Goal: Task Accomplishment & Management: Manage account settings

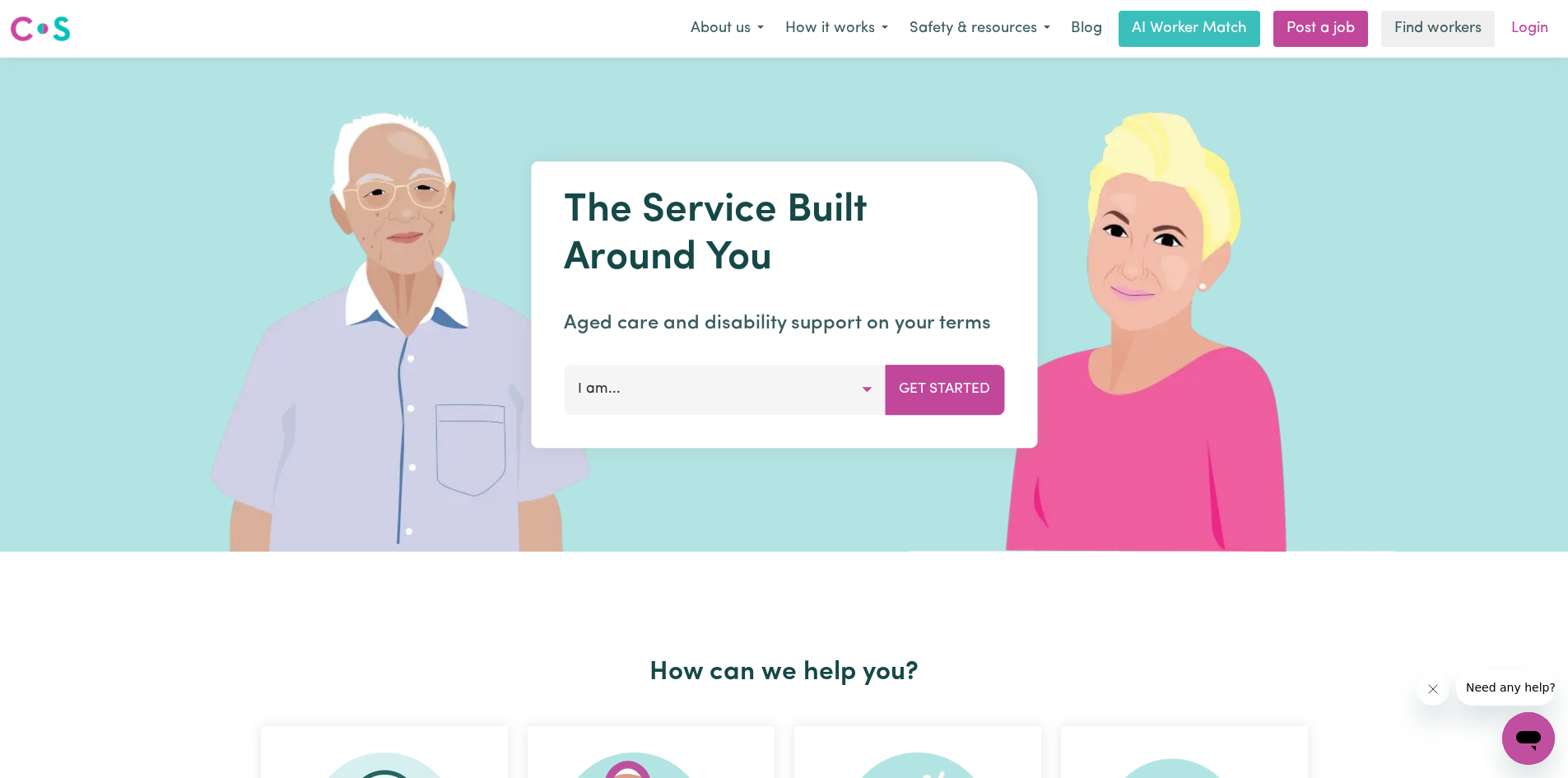
click at [1525, 20] on link "Login" at bounding box center [1530, 28] width 57 height 36
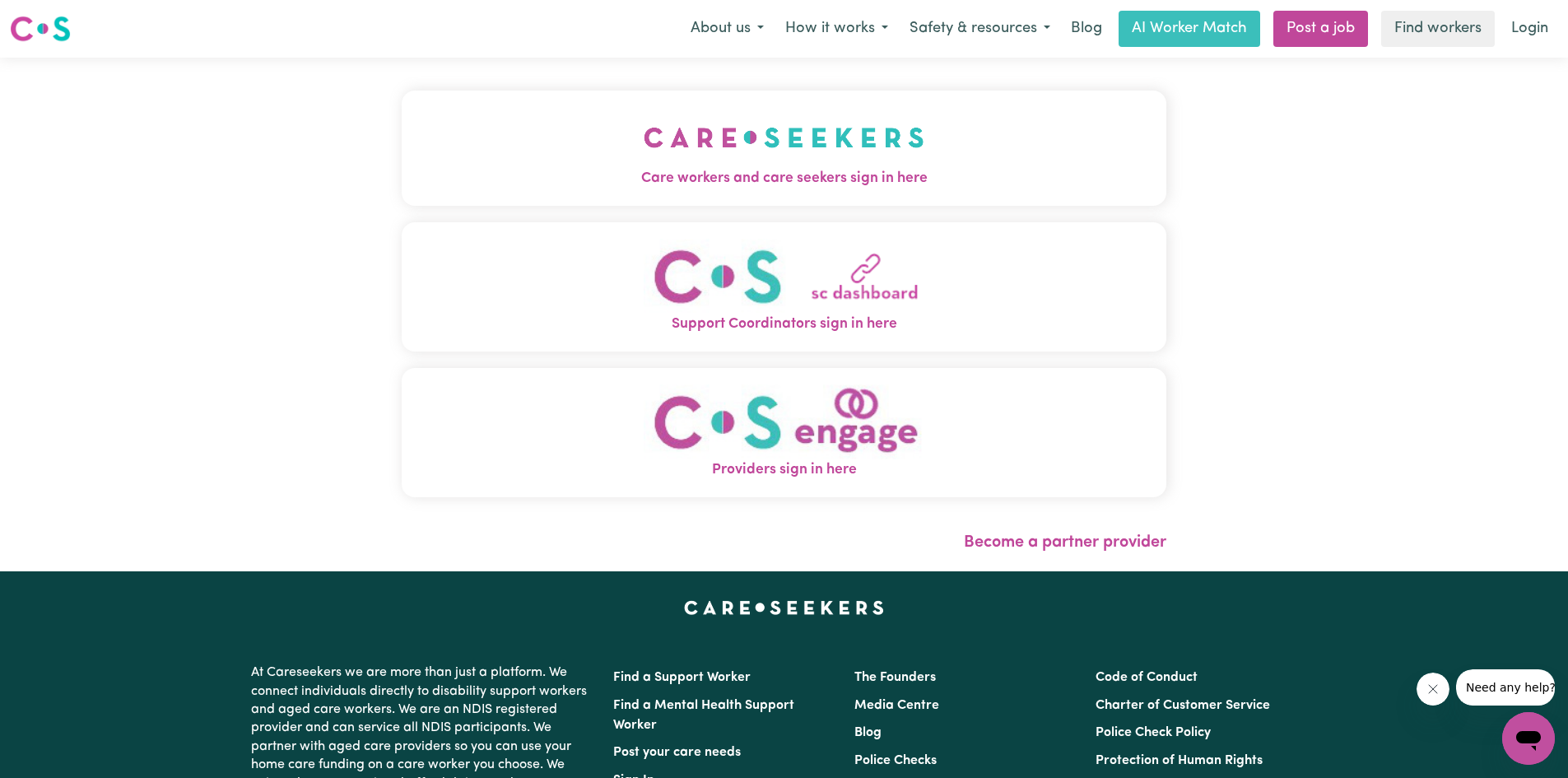
click at [862, 186] on span "Care workers and care seekers sign in here" at bounding box center [784, 179] width 764 height 22
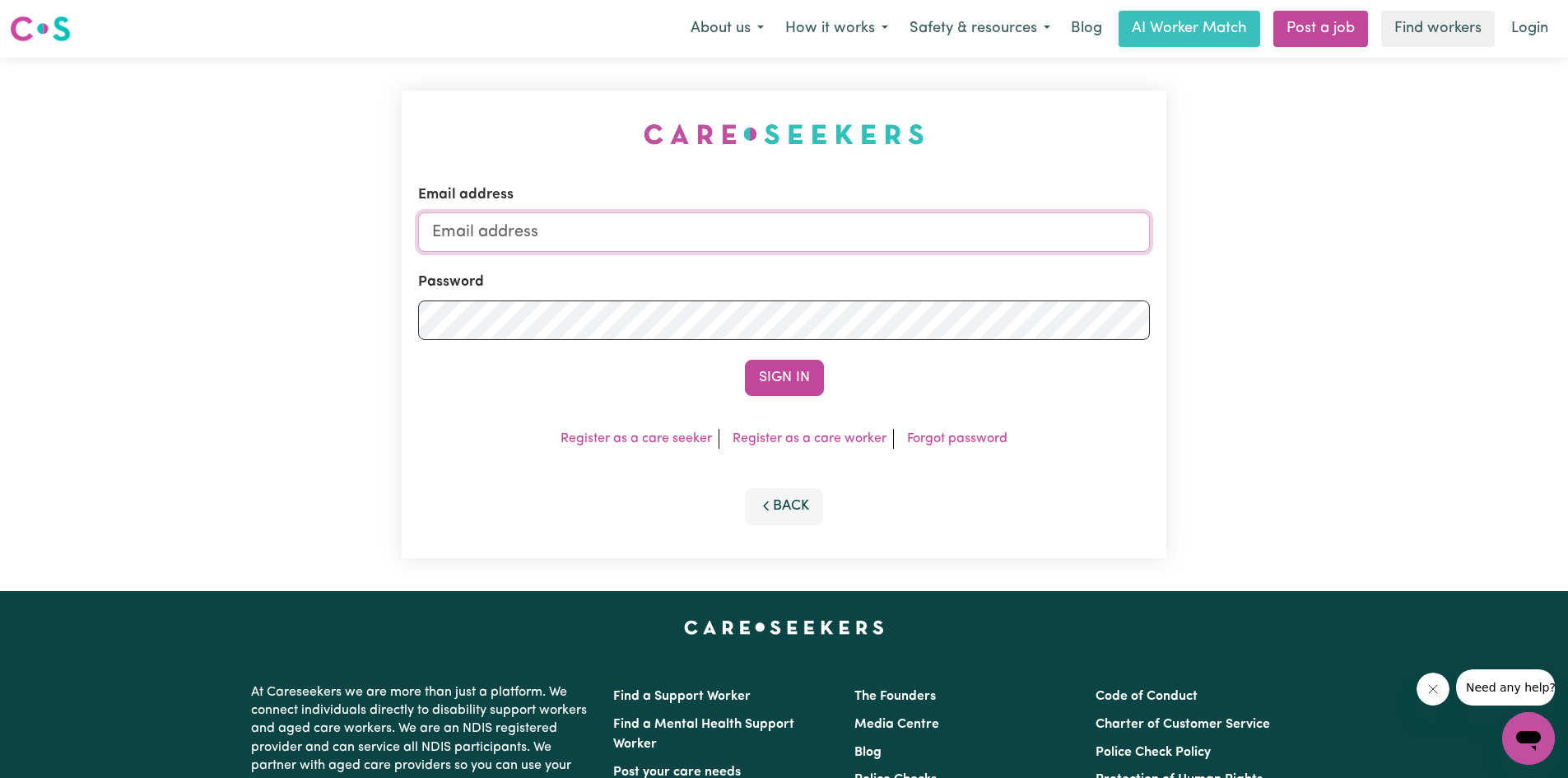
click at [862, 226] on input "Email address" at bounding box center [784, 231] width 732 height 39
type input "[EMAIL_ADDRESS][DOMAIN_NAME]"
click at [745, 360] on button "Sign In" at bounding box center [784, 378] width 79 height 36
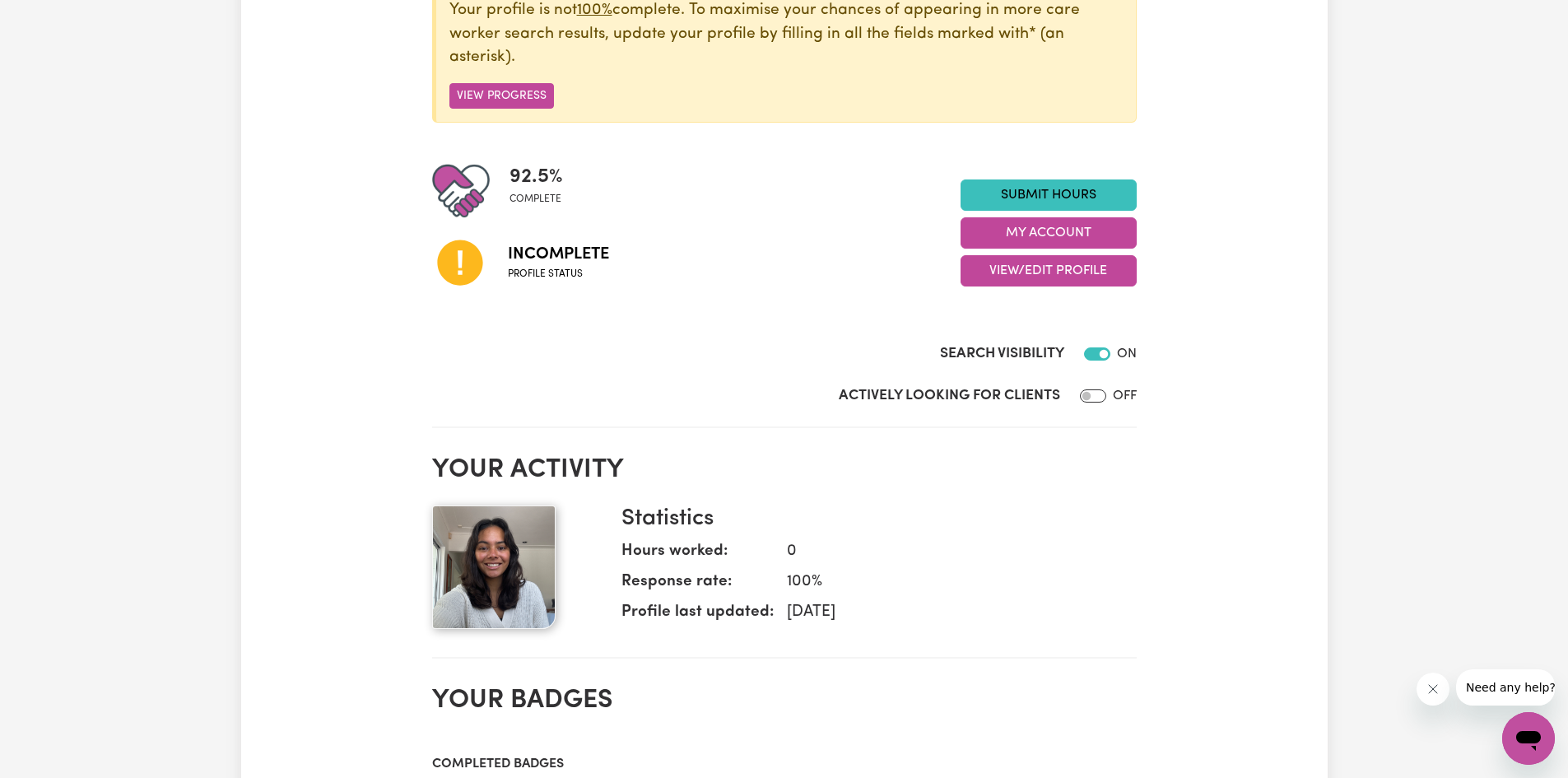
scroll to position [274, 0]
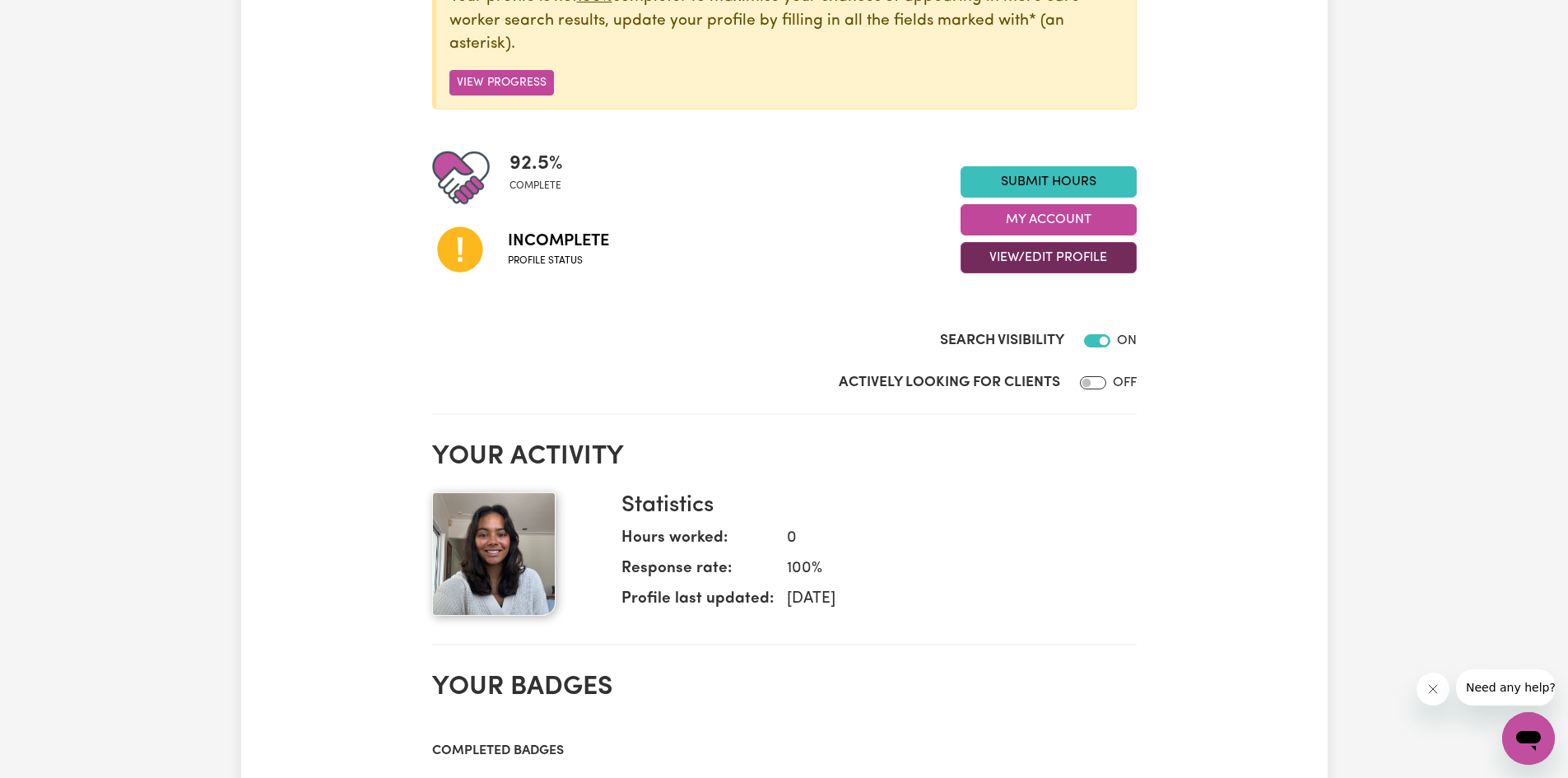
click at [1030, 254] on button "View/Edit Profile" at bounding box center [1048, 257] width 176 height 31
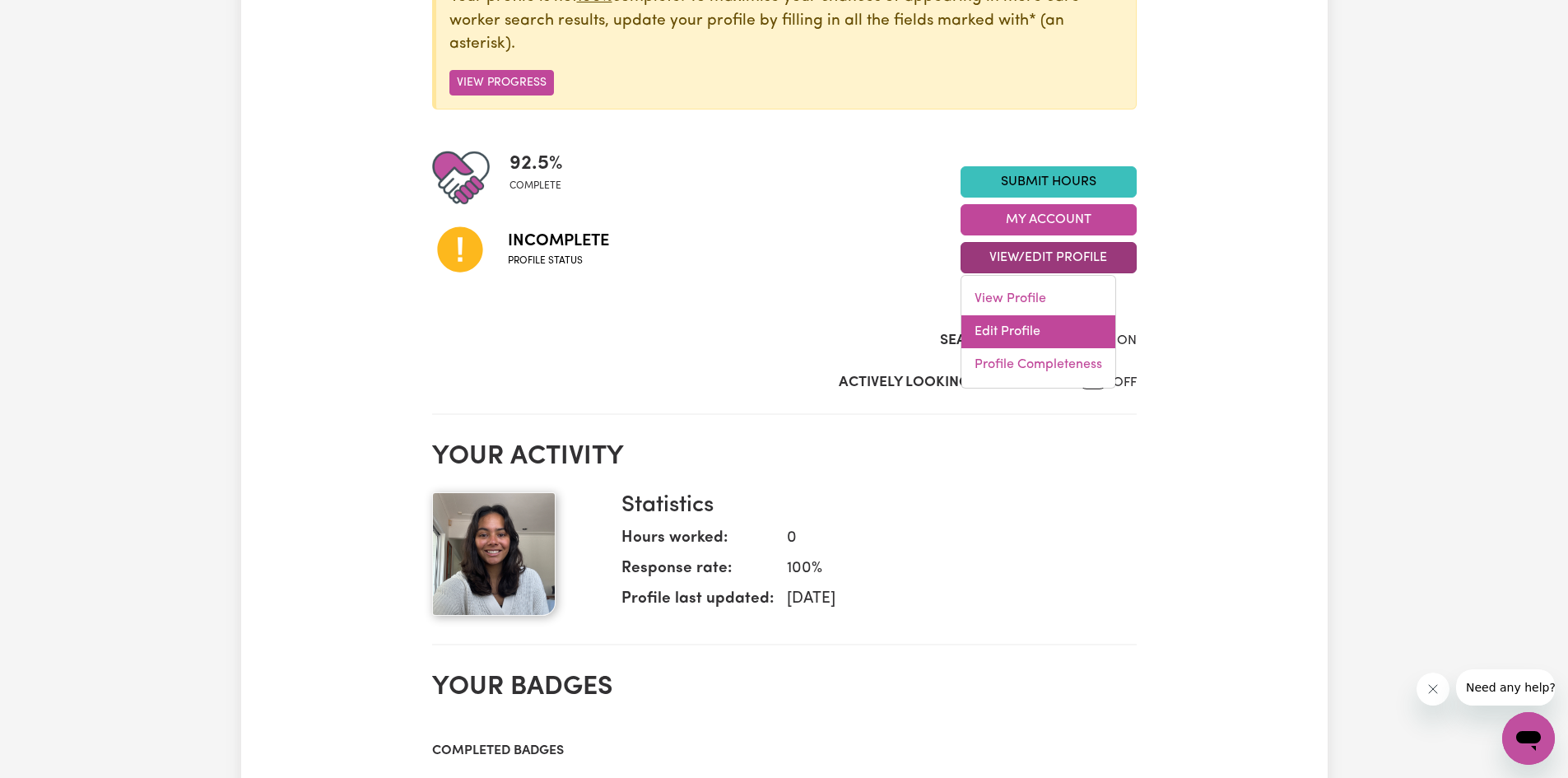
click at [1038, 331] on link "Edit Profile" at bounding box center [1038, 331] width 154 height 33
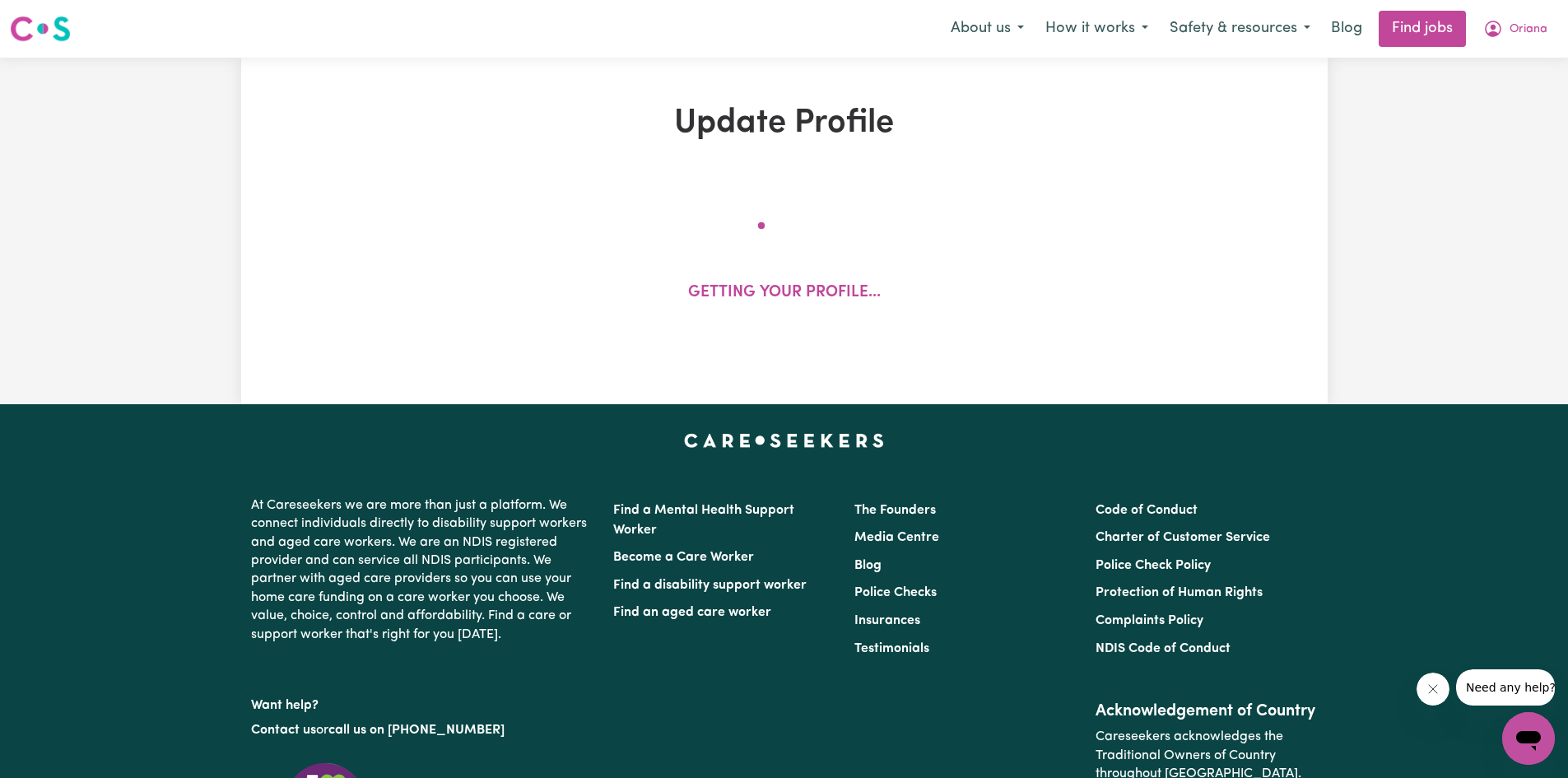
select select "[DEMOGRAPHIC_DATA]"
select select "[DEMOGRAPHIC_DATA] Citizen"
select select "Studying a healthcare related degree or qualification"
select select "40"
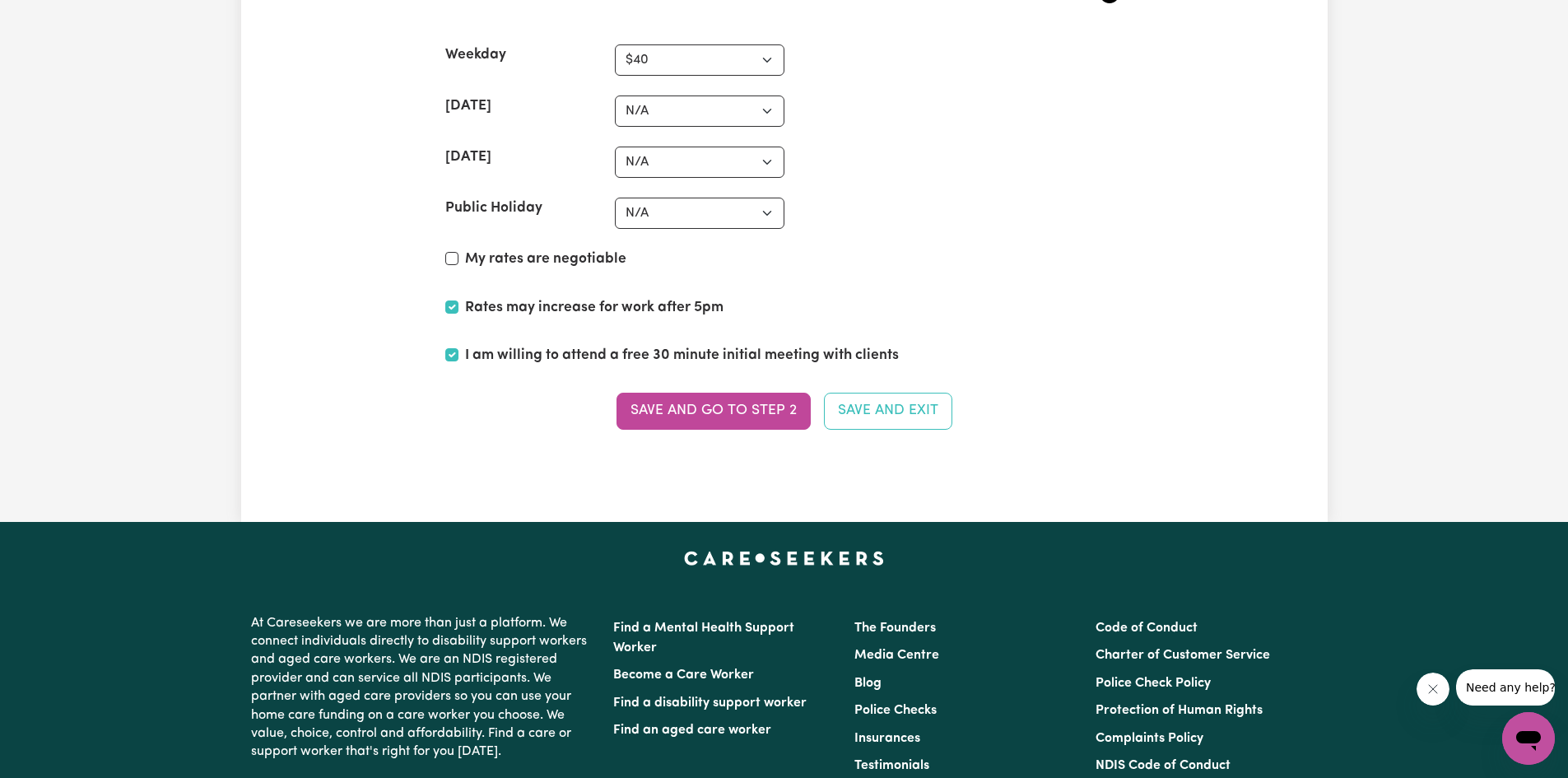
scroll to position [4061, 0]
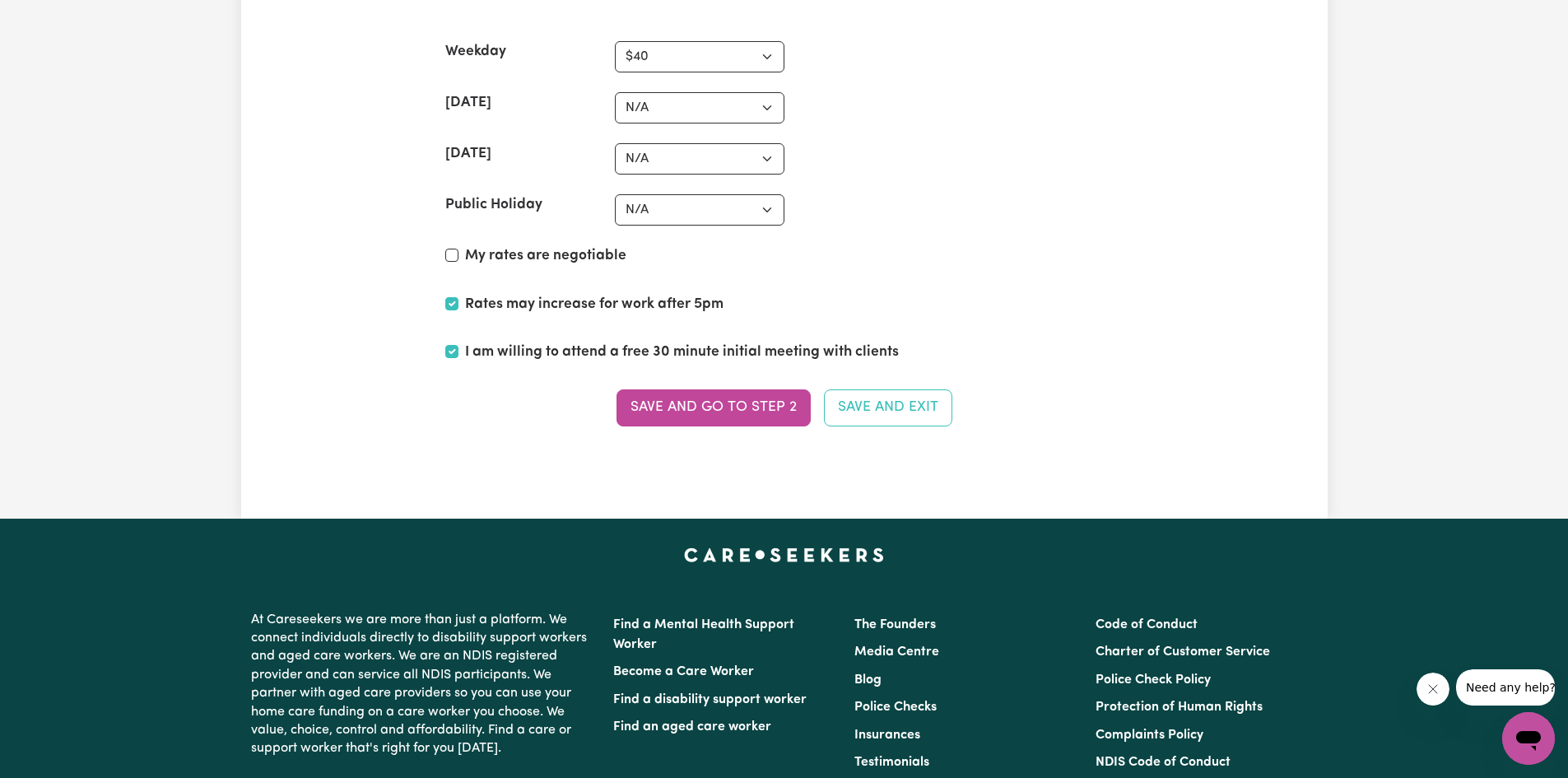
click at [772, 414] on button "Save and go to Step 2" at bounding box center [713, 407] width 195 height 36
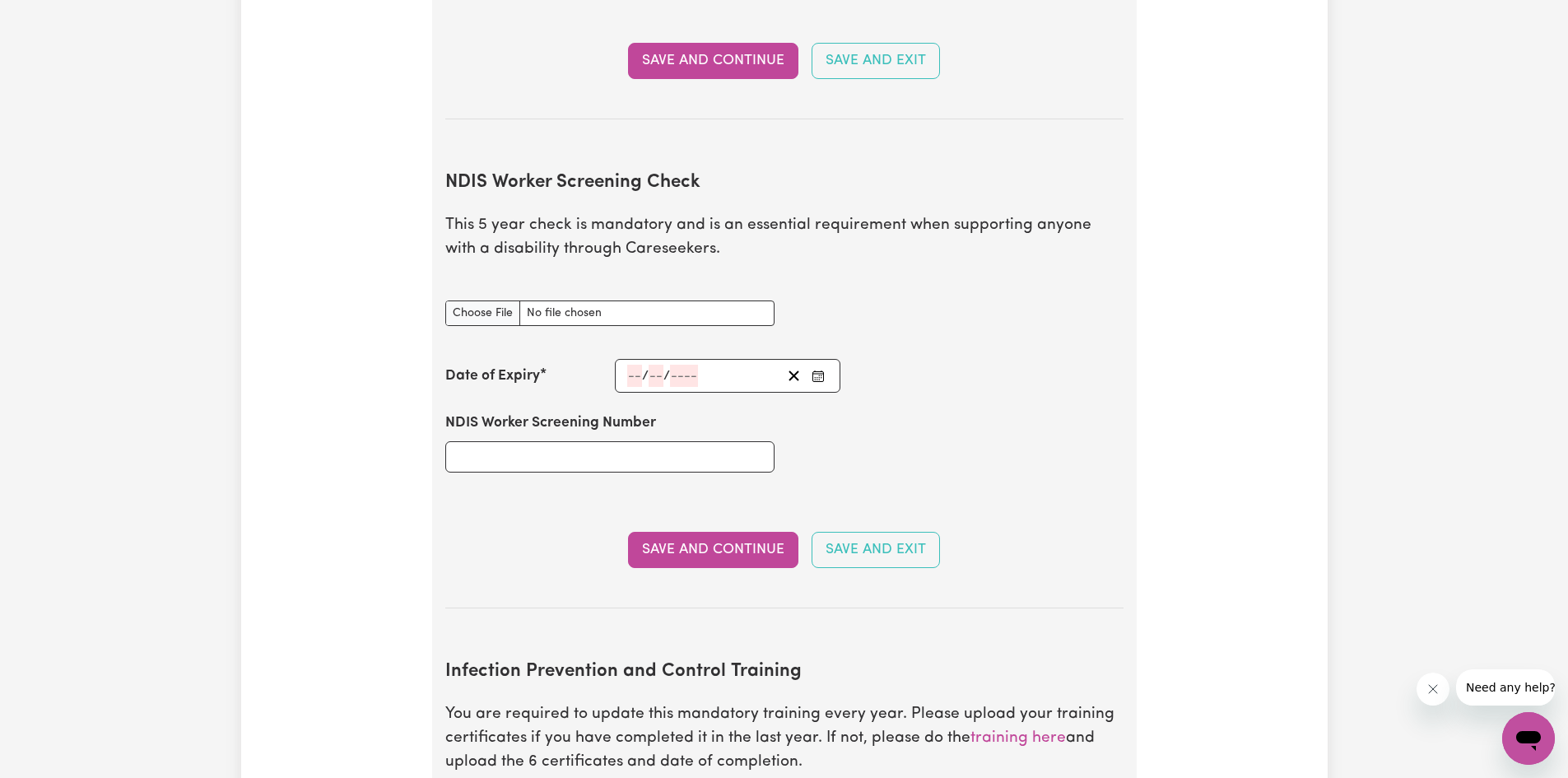
scroll to position [1949, 0]
click at [559, 300] on input "NDIS Worker Screening Check document" at bounding box center [610, 313] width 329 height 26
type input "C:\fakepath\NDIS_Worker_Orientation_Completion_Certificate.pdf"
click at [704, 364] on div "/ /" at bounding box center [703, 374] width 156 height 23
click at [996, 454] on div "NDIS Worker Screening Number" at bounding box center [784, 441] width 698 height 99
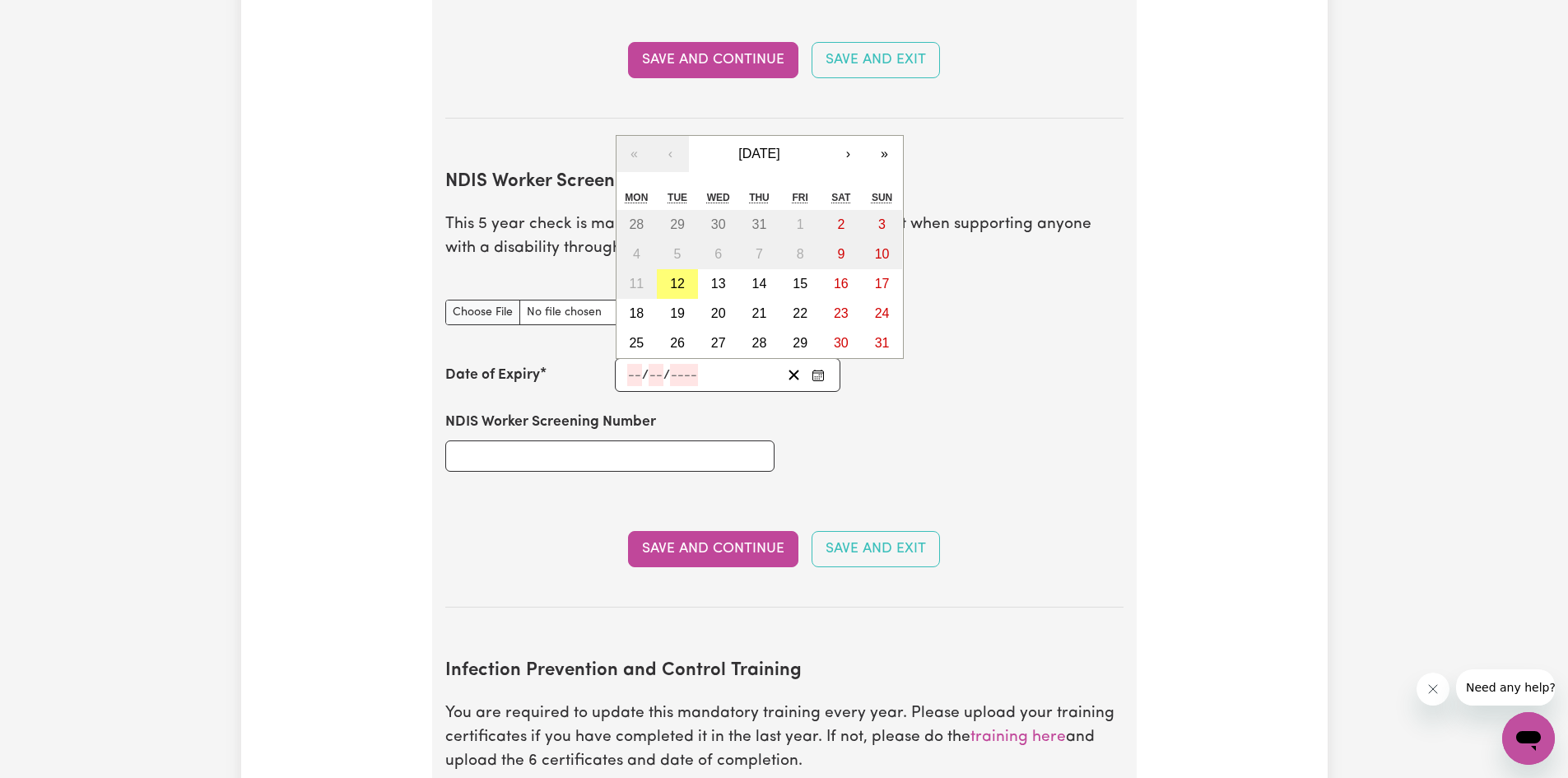
click at [638, 364] on input "number" at bounding box center [635, 374] width 15 height 23
click at [846, 136] on button "›" at bounding box center [848, 154] width 36 height 36
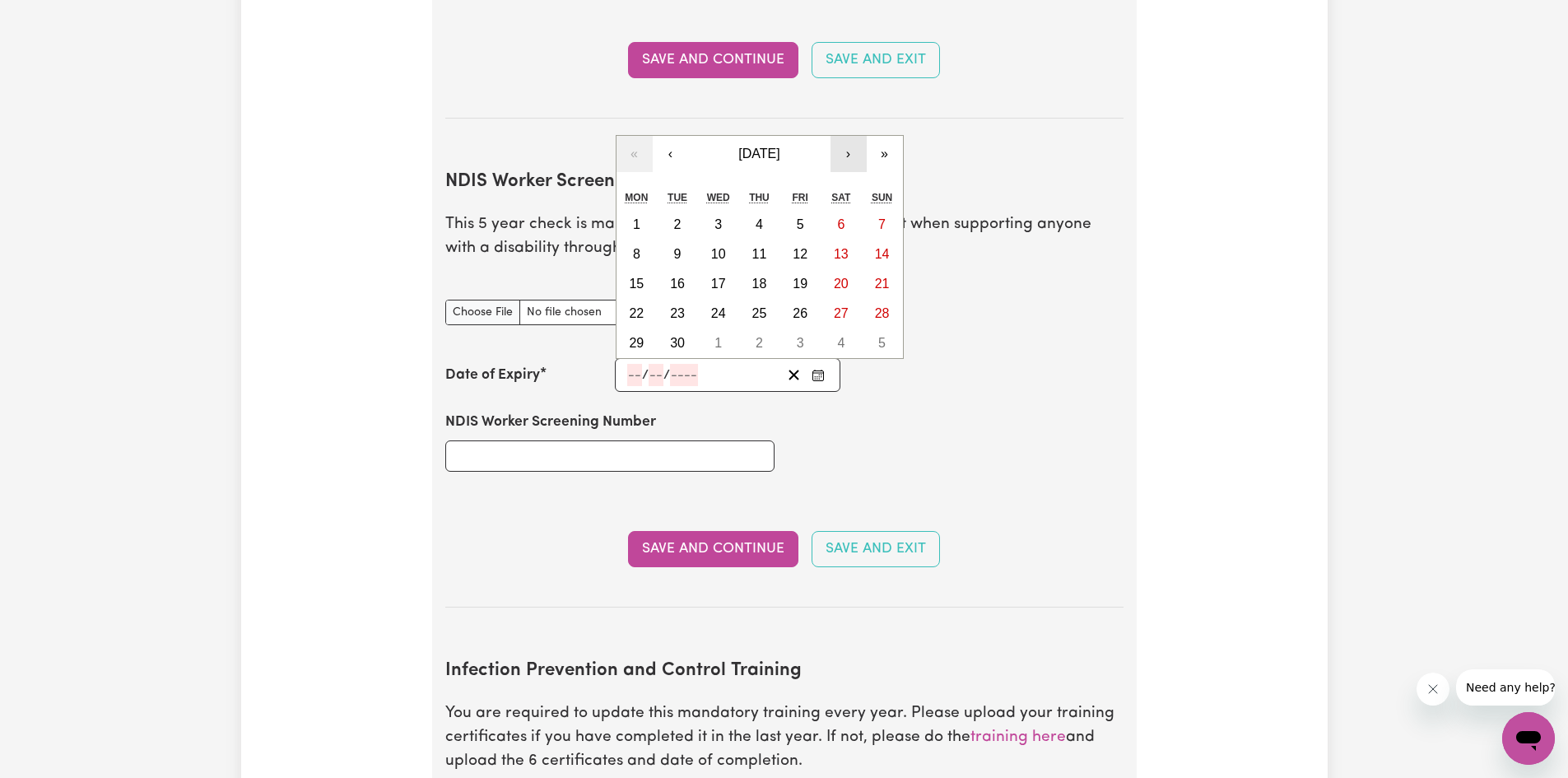
click at [846, 136] on button "›" at bounding box center [848, 154] width 36 height 36
click at [875, 136] on button "»" at bounding box center [884, 154] width 36 height 36
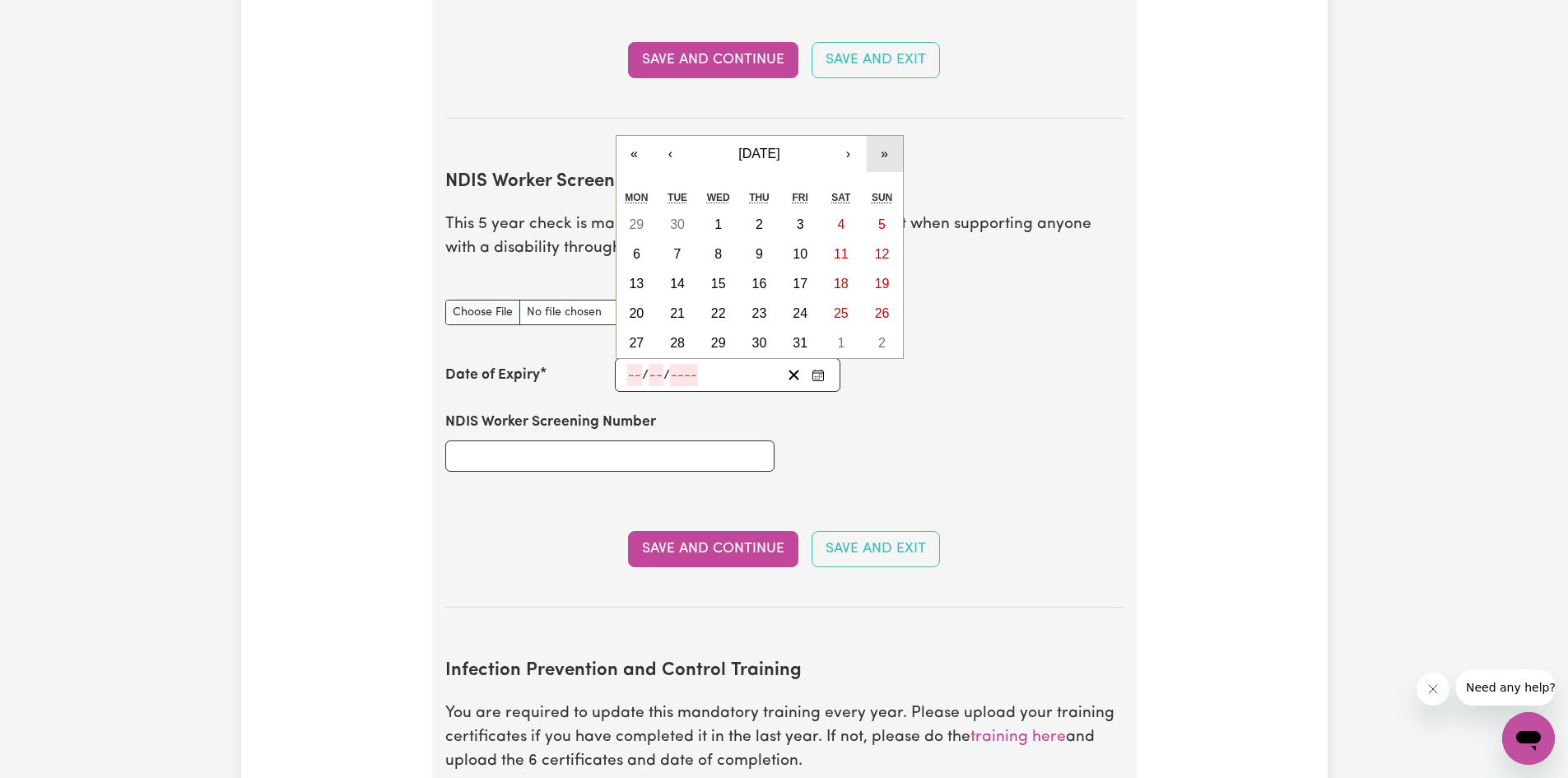
click at [875, 136] on button "»" at bounding box center [884, 154] width 36 height 36
click at [875, 186] on div "Sun" at bounding box center [882, 198] width 41 height 25
click at [876, 106] on button "»" at bounding box center [884, 124] width 36 height 36
click at [670, 106] on button "‹" at bounding box center [670, 124] width 36 height 36
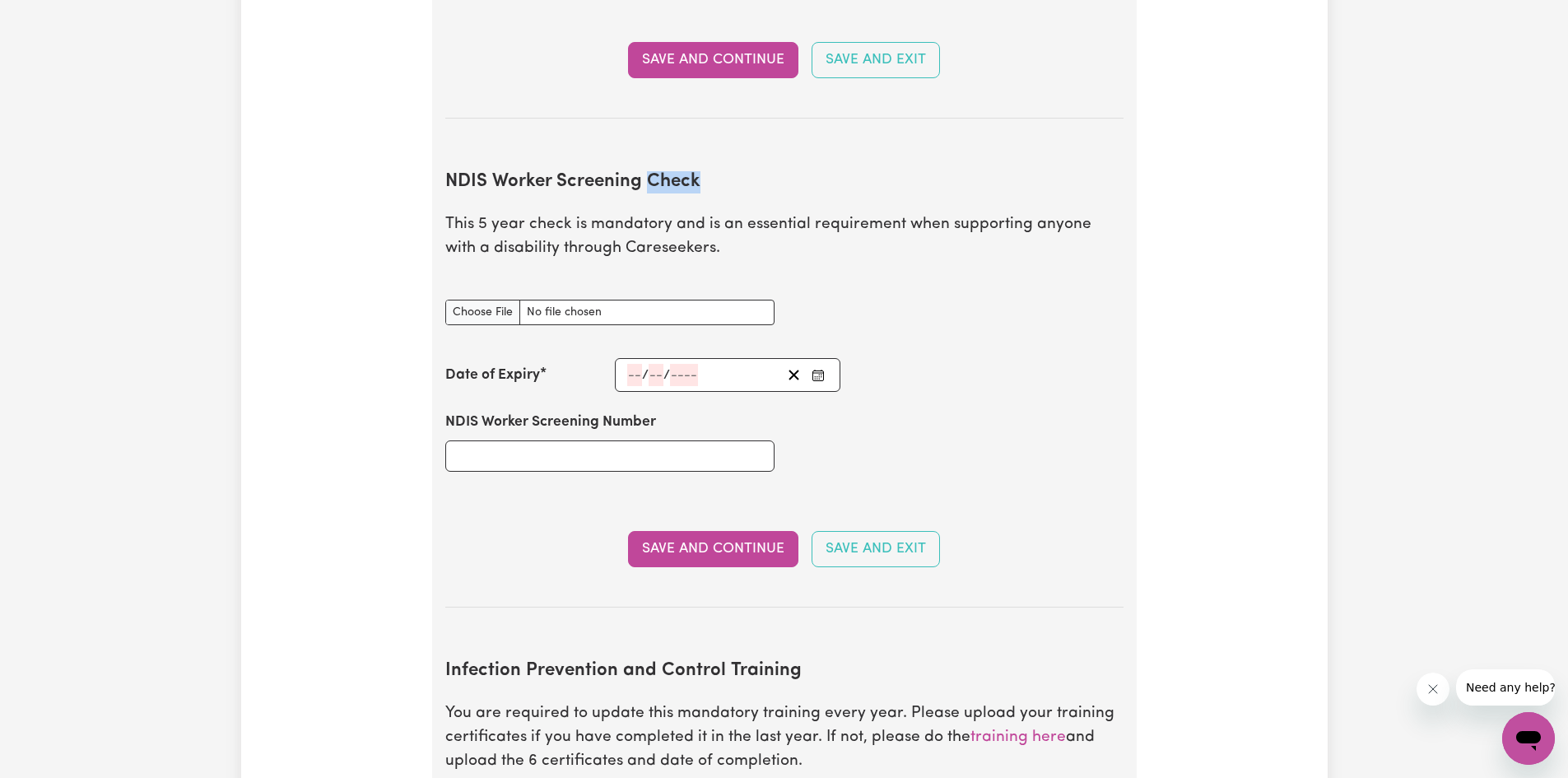
click at [670, 99] on section "Safety National Police Check To register on our platform, you need to have a Na…" at bounding box center [784, 297] width 704 height 2378
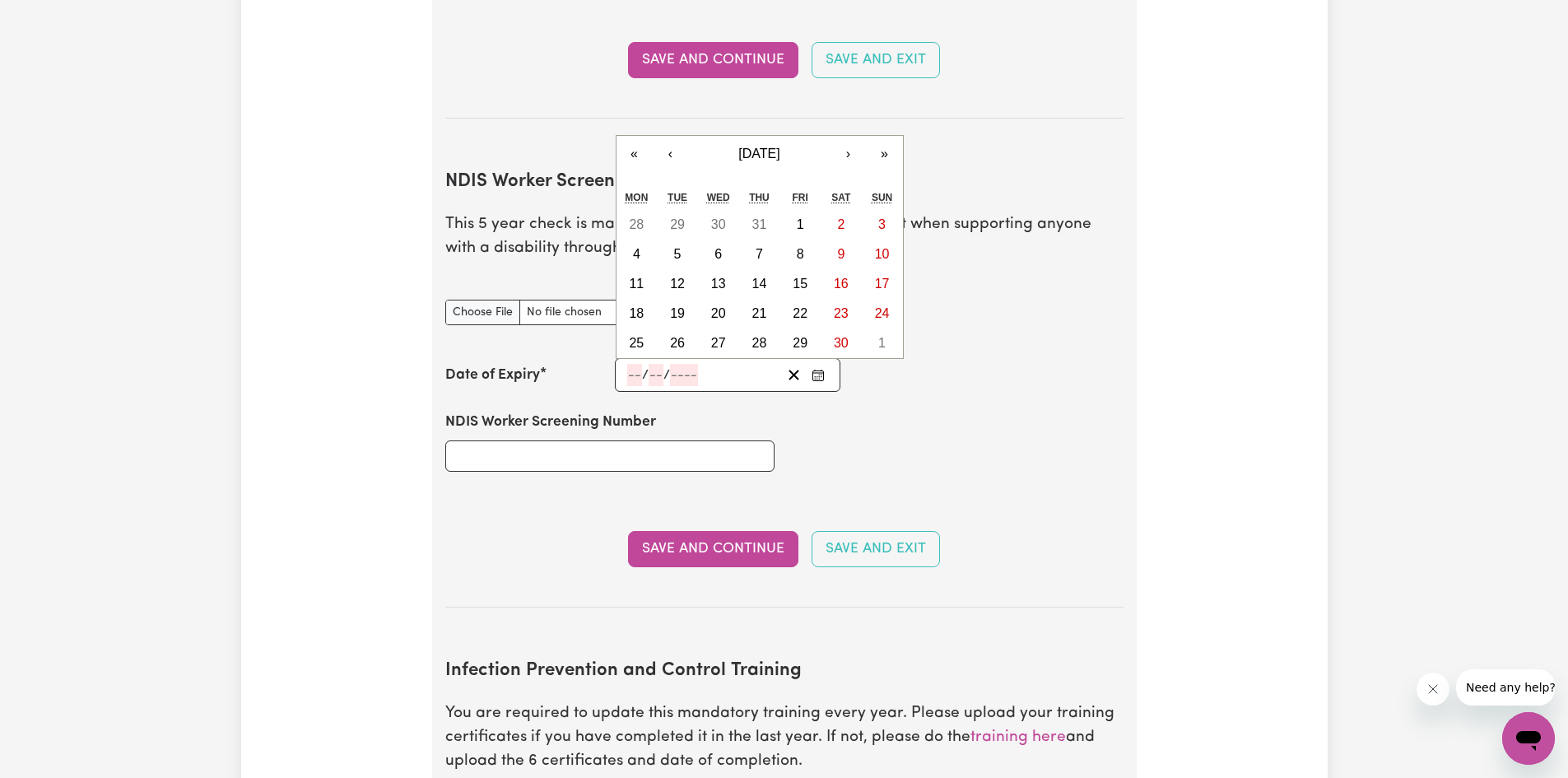
click at [677, 364] on input "number" at bounding box center [683, 374] width 28 height 23
click at [670, 136] on button "‹" at bounding box center [670, 154] width 36 height 36
click at [669, 106] on button "‹" at bounding box center [670, 124] width 36 height 36
click at [632, 277] on abbr "12" at bounding box center [637, 283] width 15 height 14
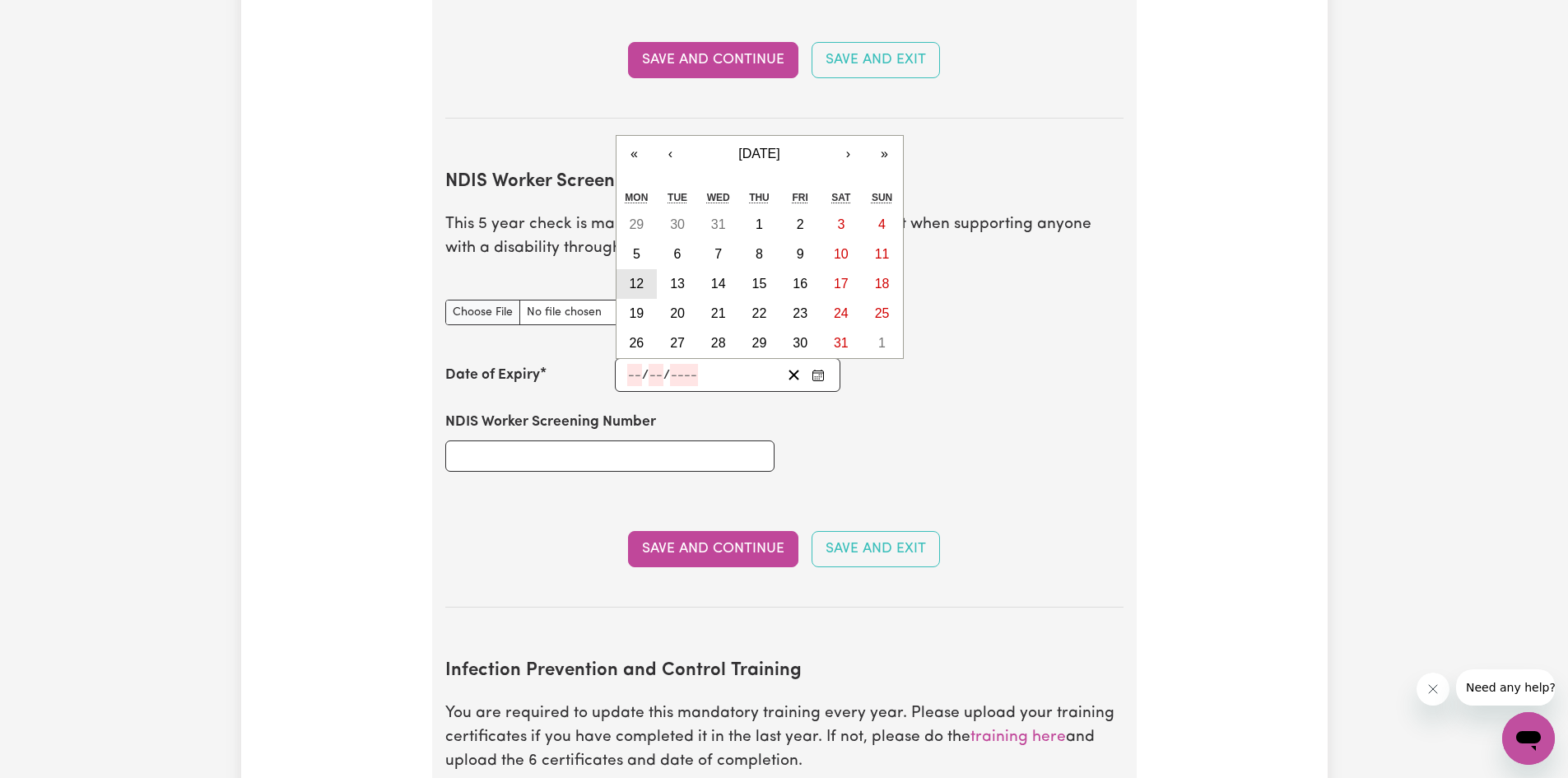
type input "[DATE]"
type input "12"
type input "8"
type input "2030"
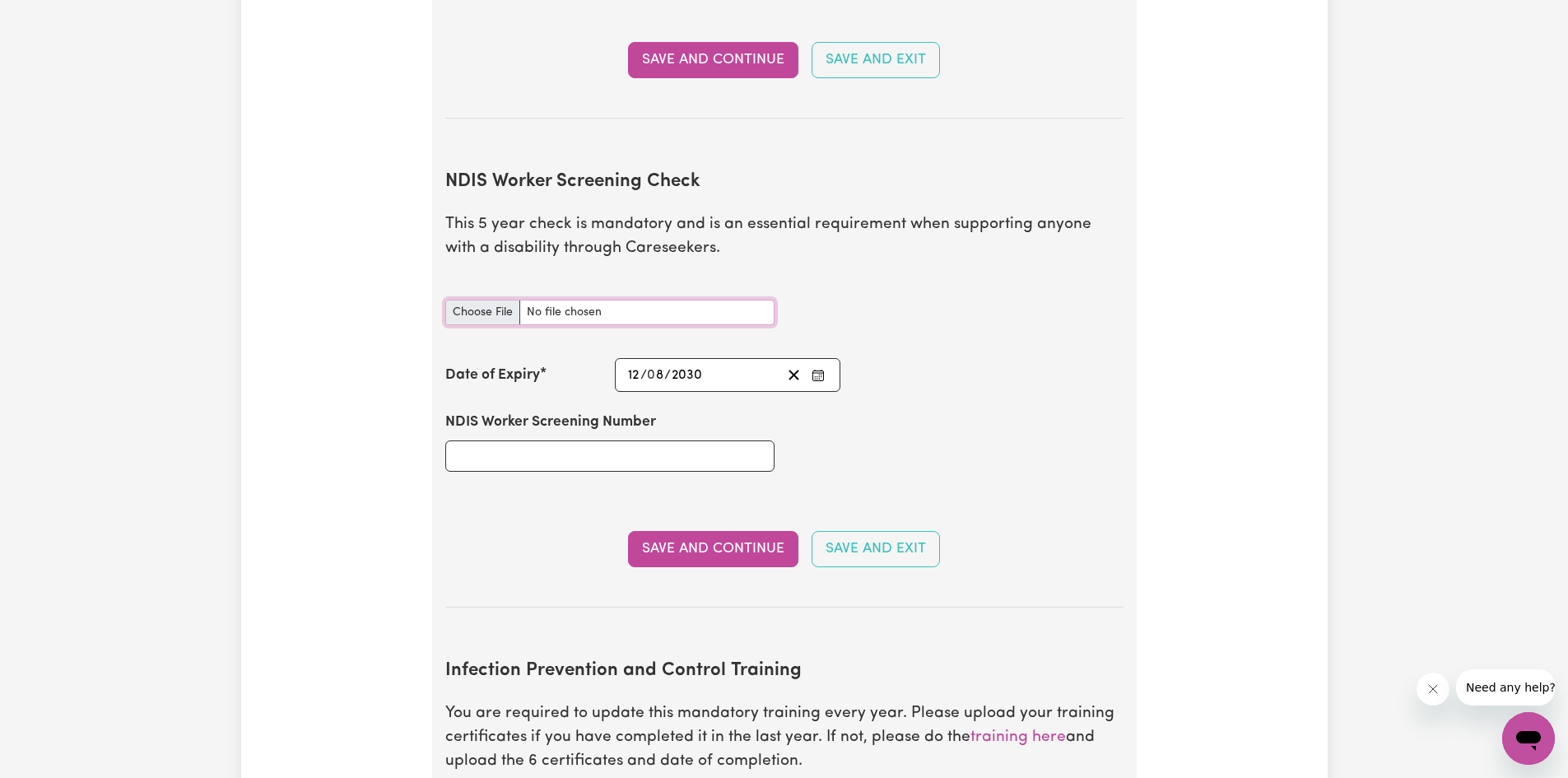
click at [717, 300] on input "NDIS Worker Screening Check document" at bounding box center [610, 313] width 329 height 26
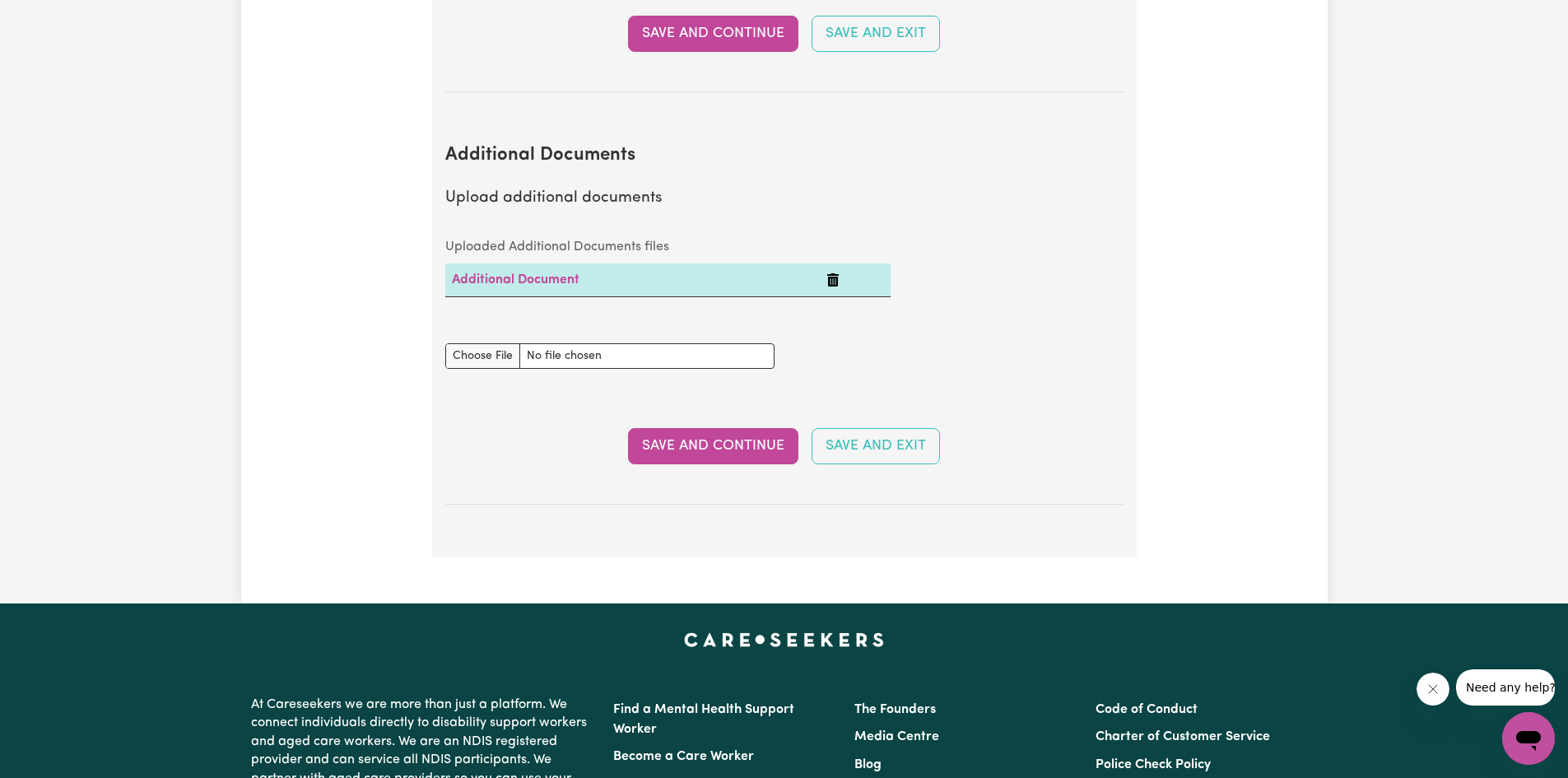
scroll to position [2881, 0]
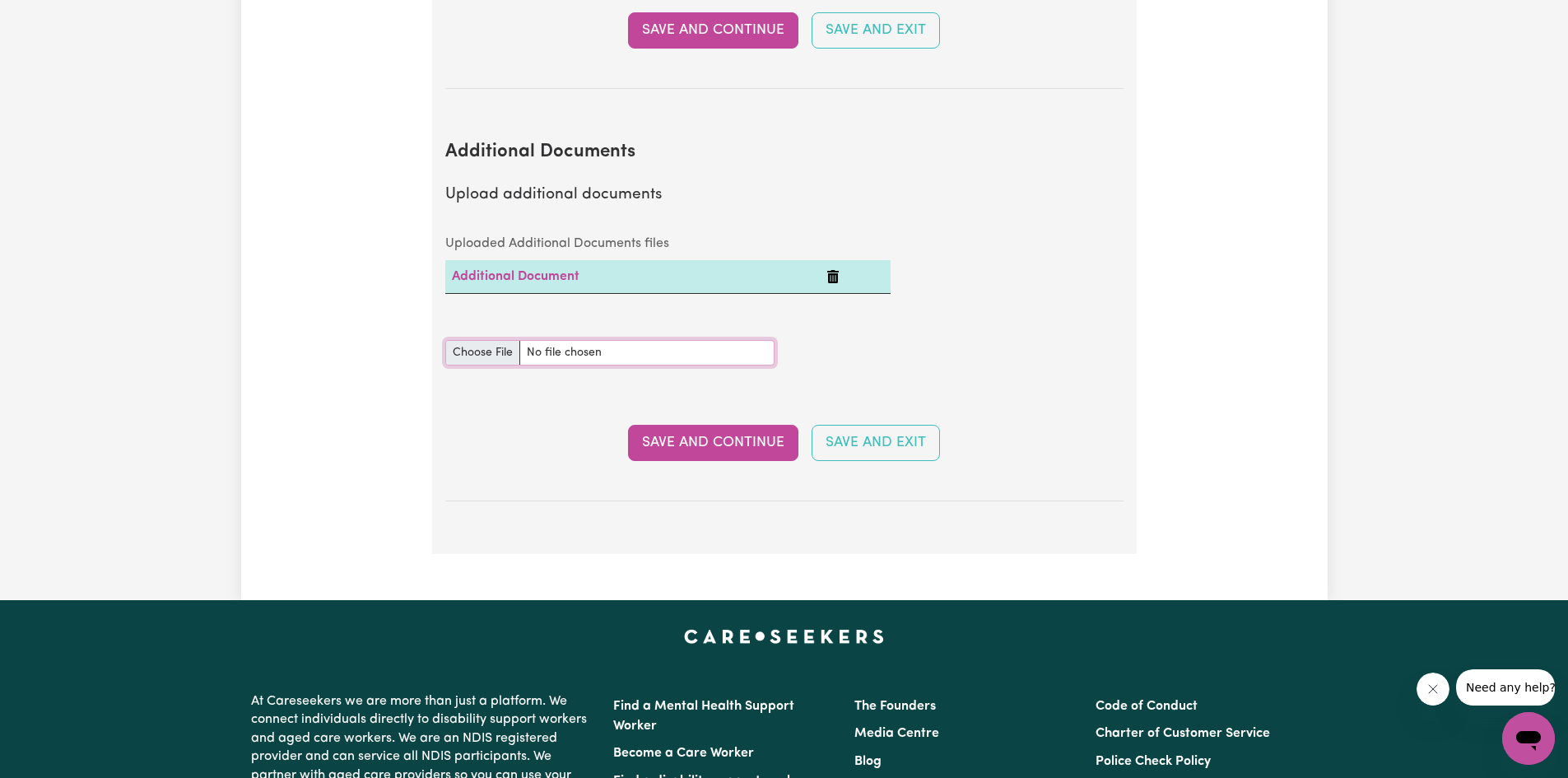
click at [562, 340] on input "Additional Documents document" at bounding box center [610, 353] width 329 height 26
type input "C:\fakepath\NDIS_Worker_Orientation_Completion_Certificate.pdf"
click at [728, 425] on button "Save and Continue" at bounding box center [713, 442] width 170 height 36
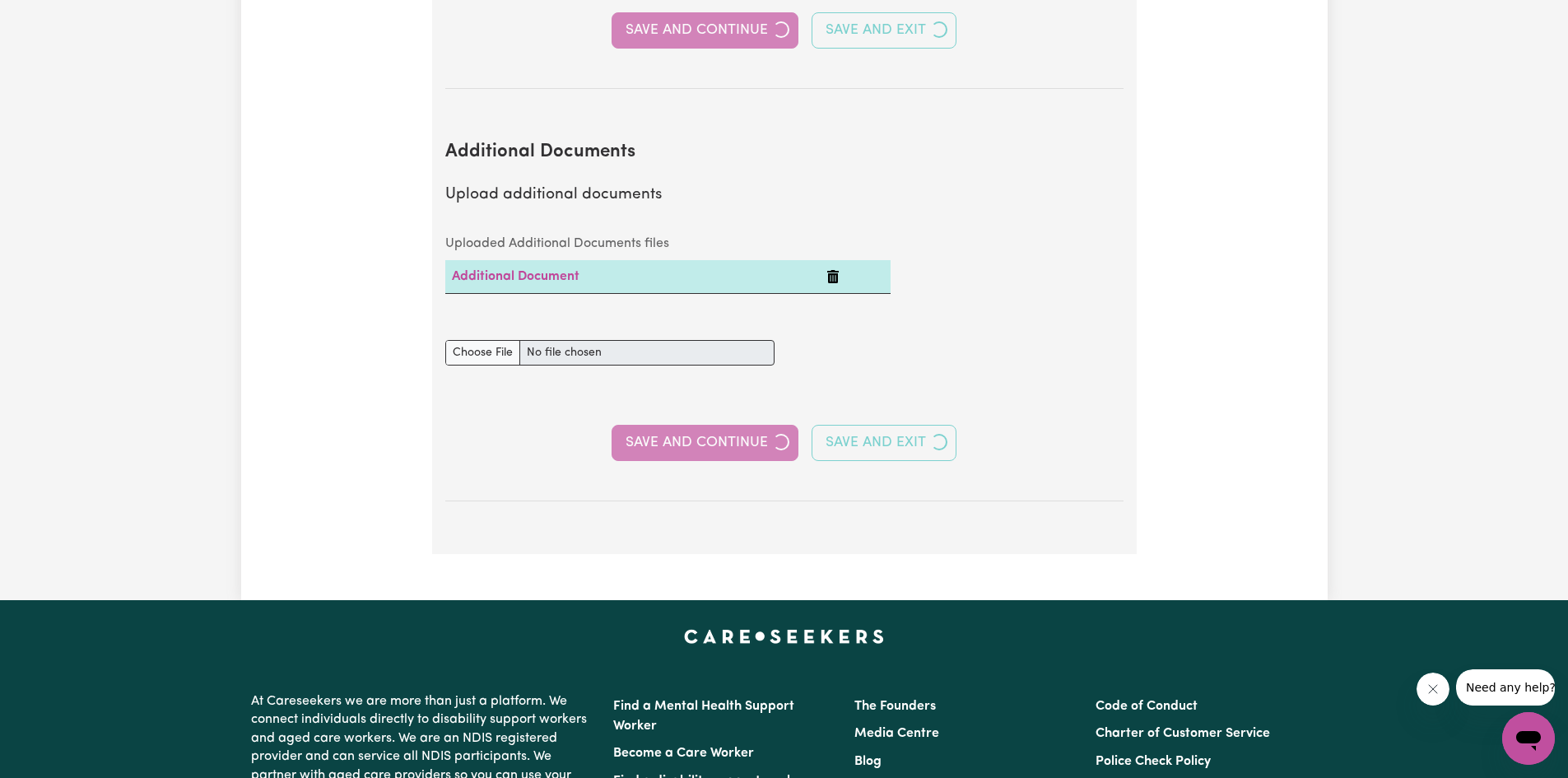
select select "2023"
select select "Certificate III (Individual Support)"
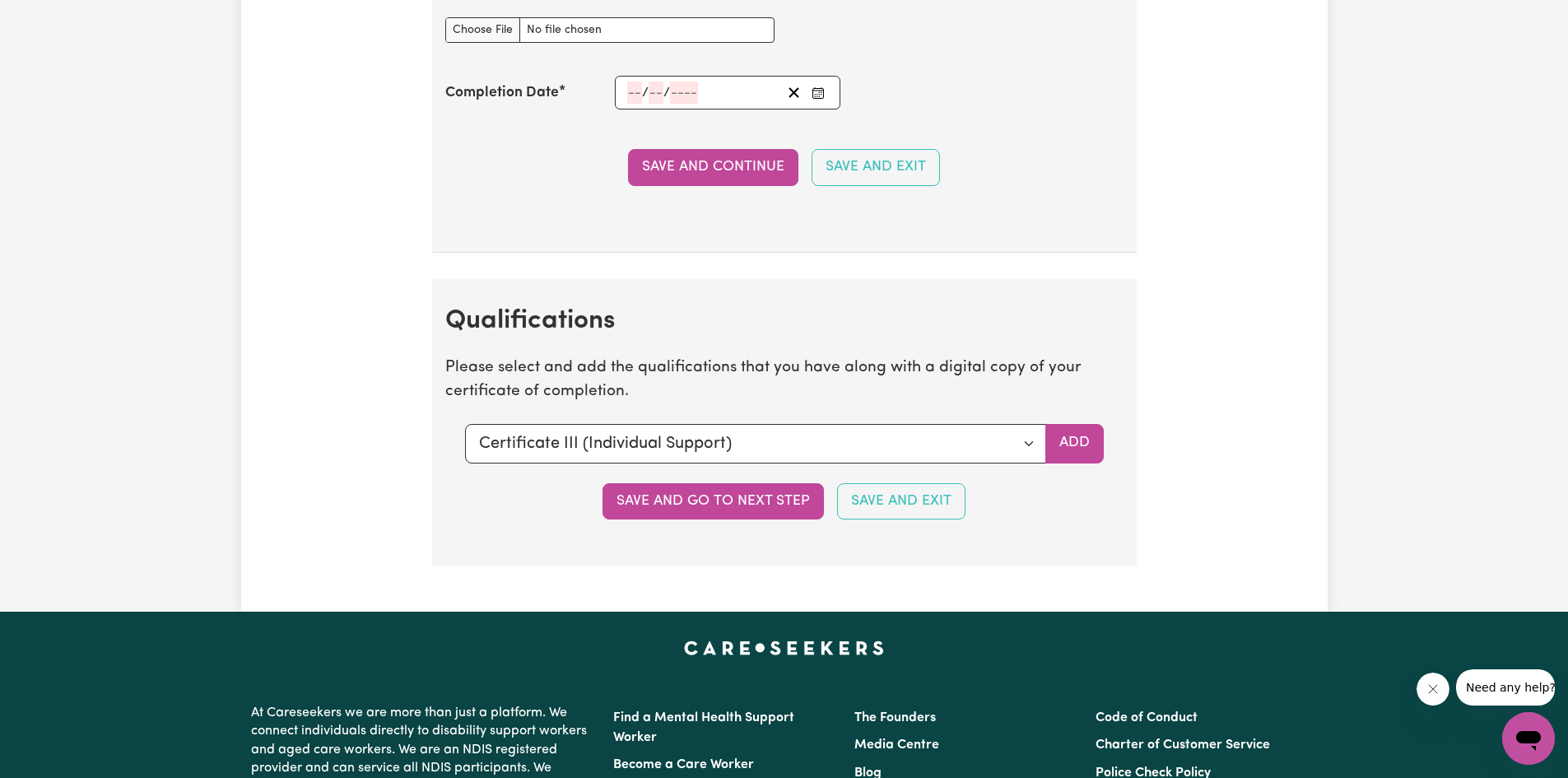
scroll to position [3815, 0]
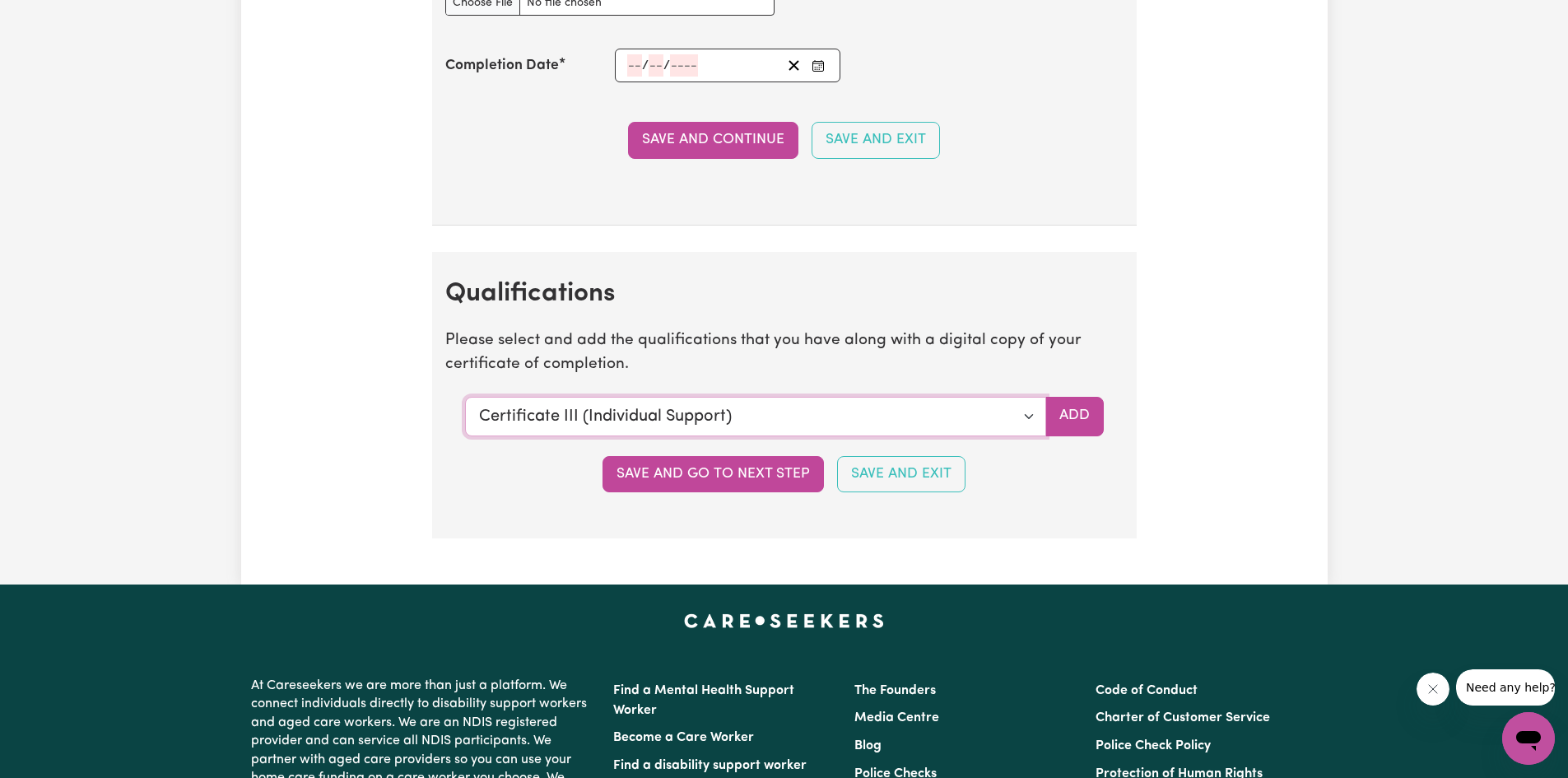
click at [1028, 417] on select "Select a qualification to add... Certificate III (Individual Support) Certifica…" at bounding box center [756, 416] width 581 height 39
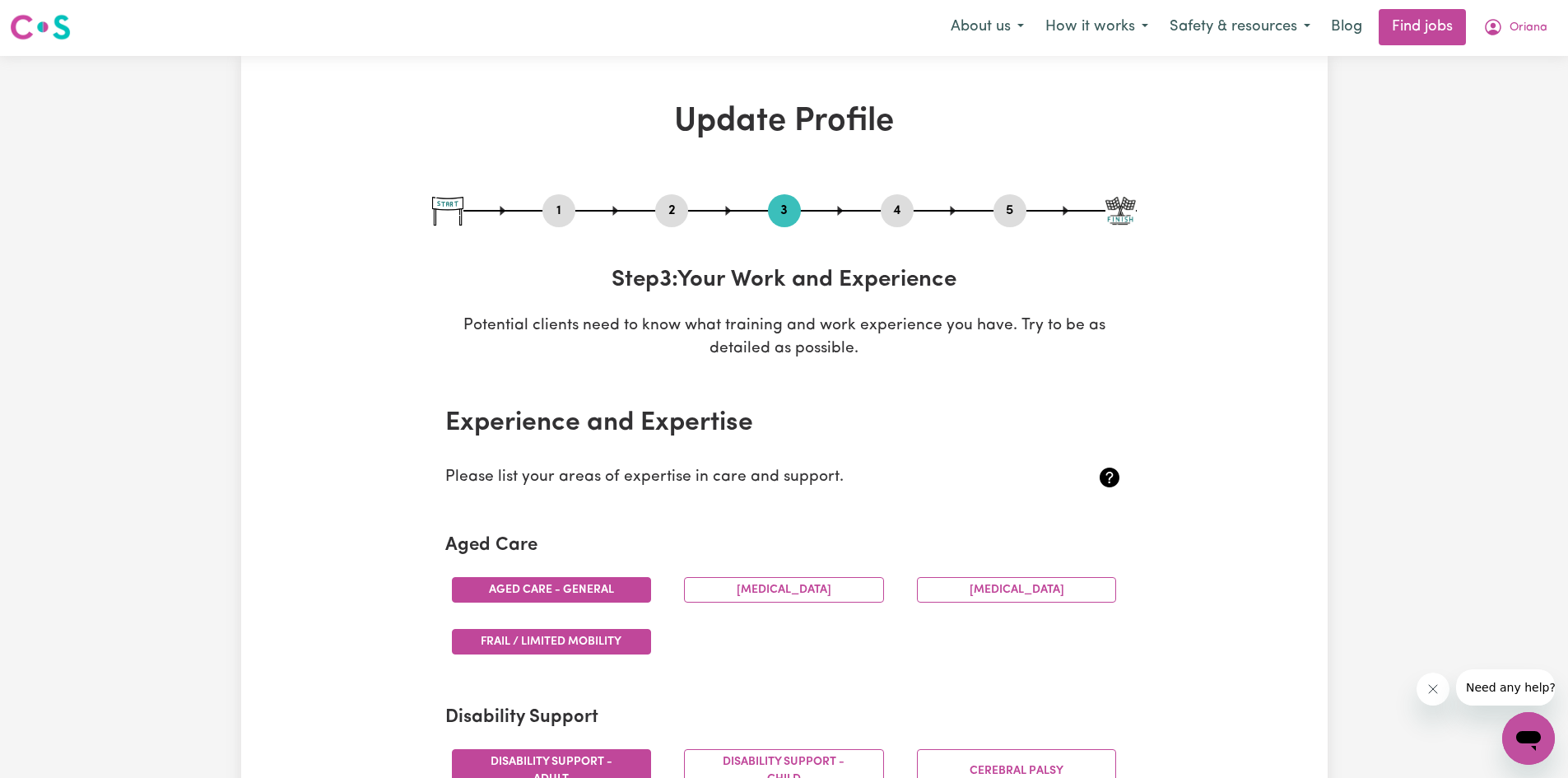
scroll to position [0, 0]
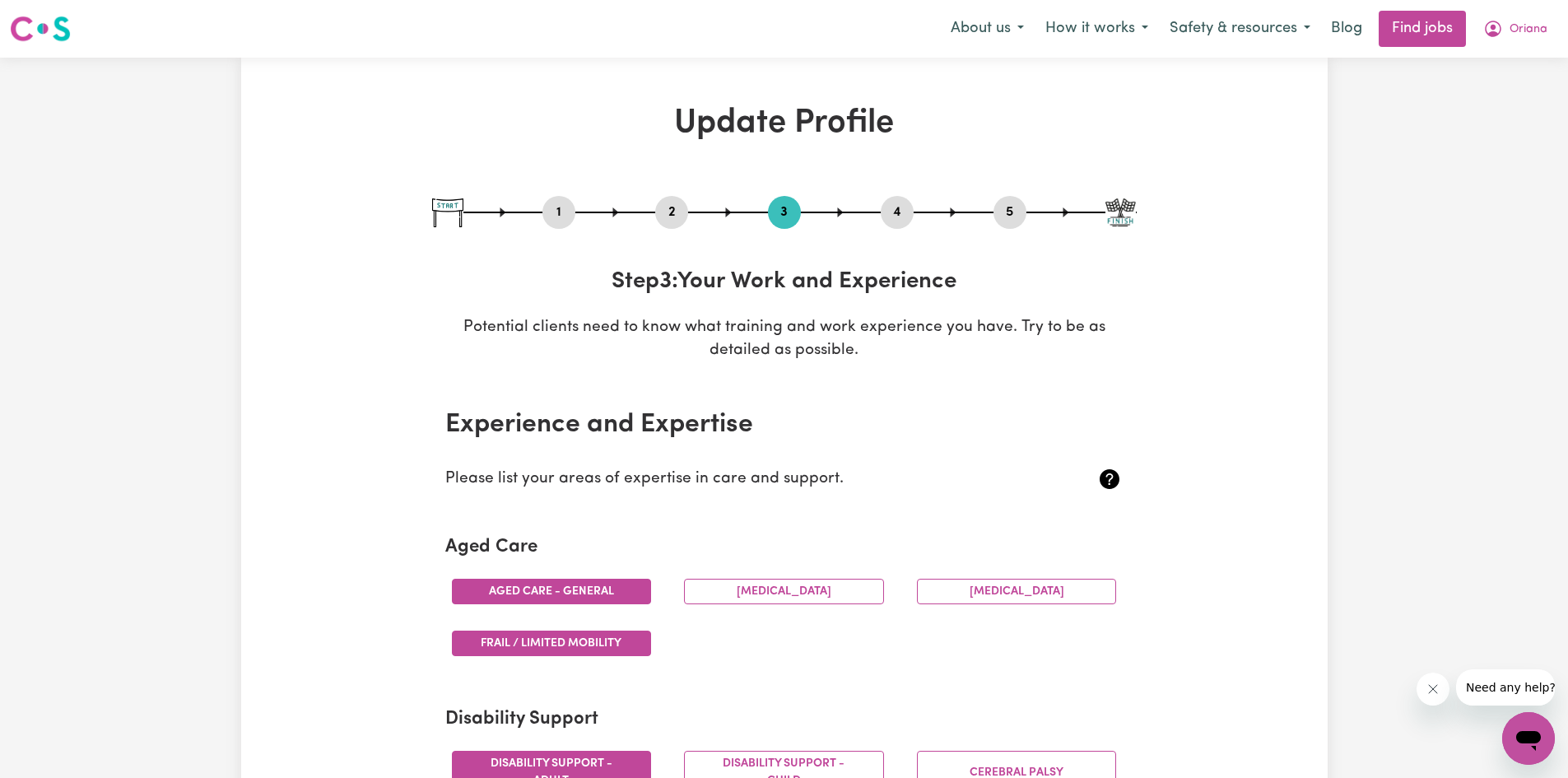
click at [668, 218] on button "2" at bounding box center [671, 212] width 33 height 22
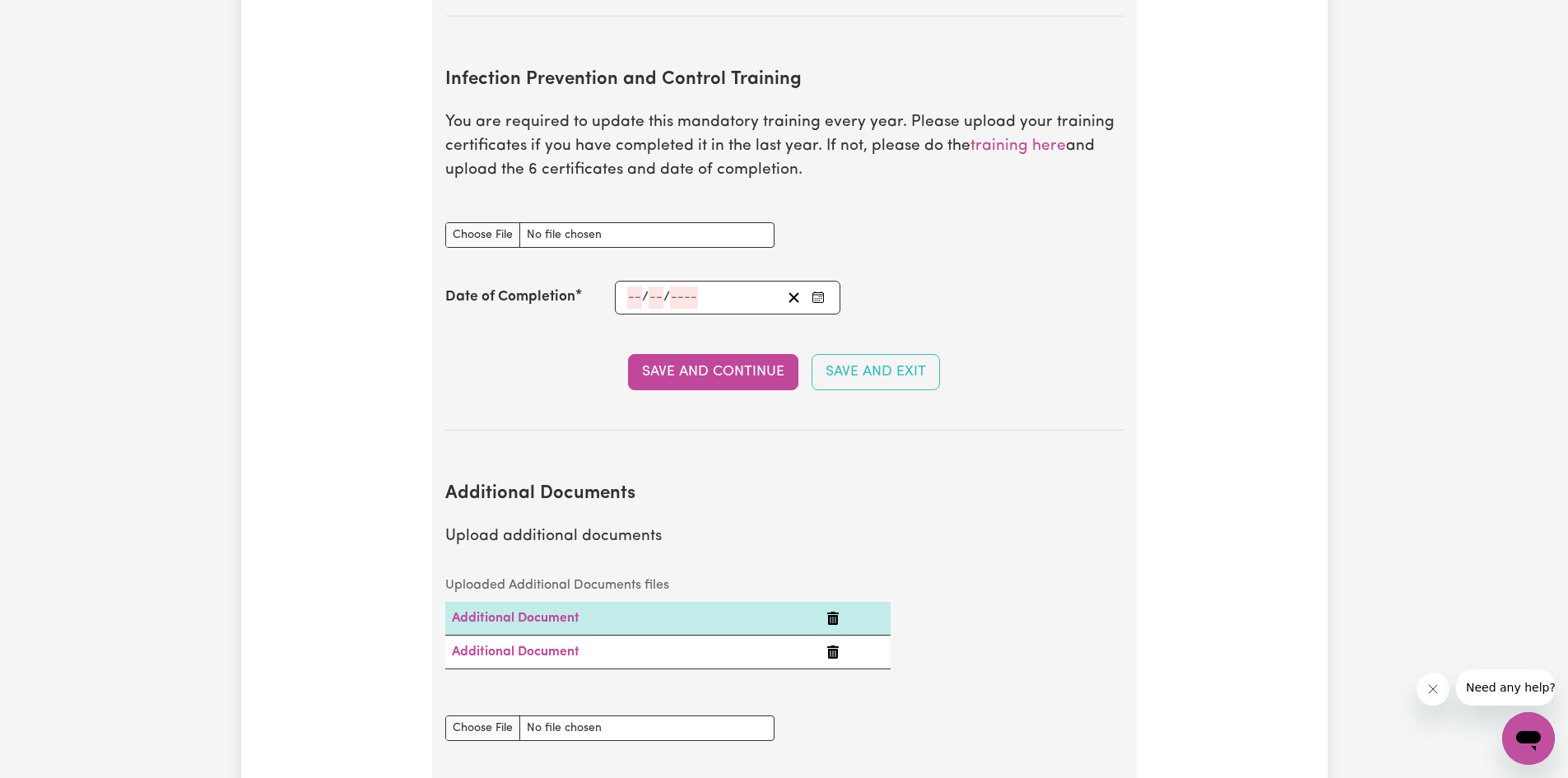
scroll to position [2470, 0]
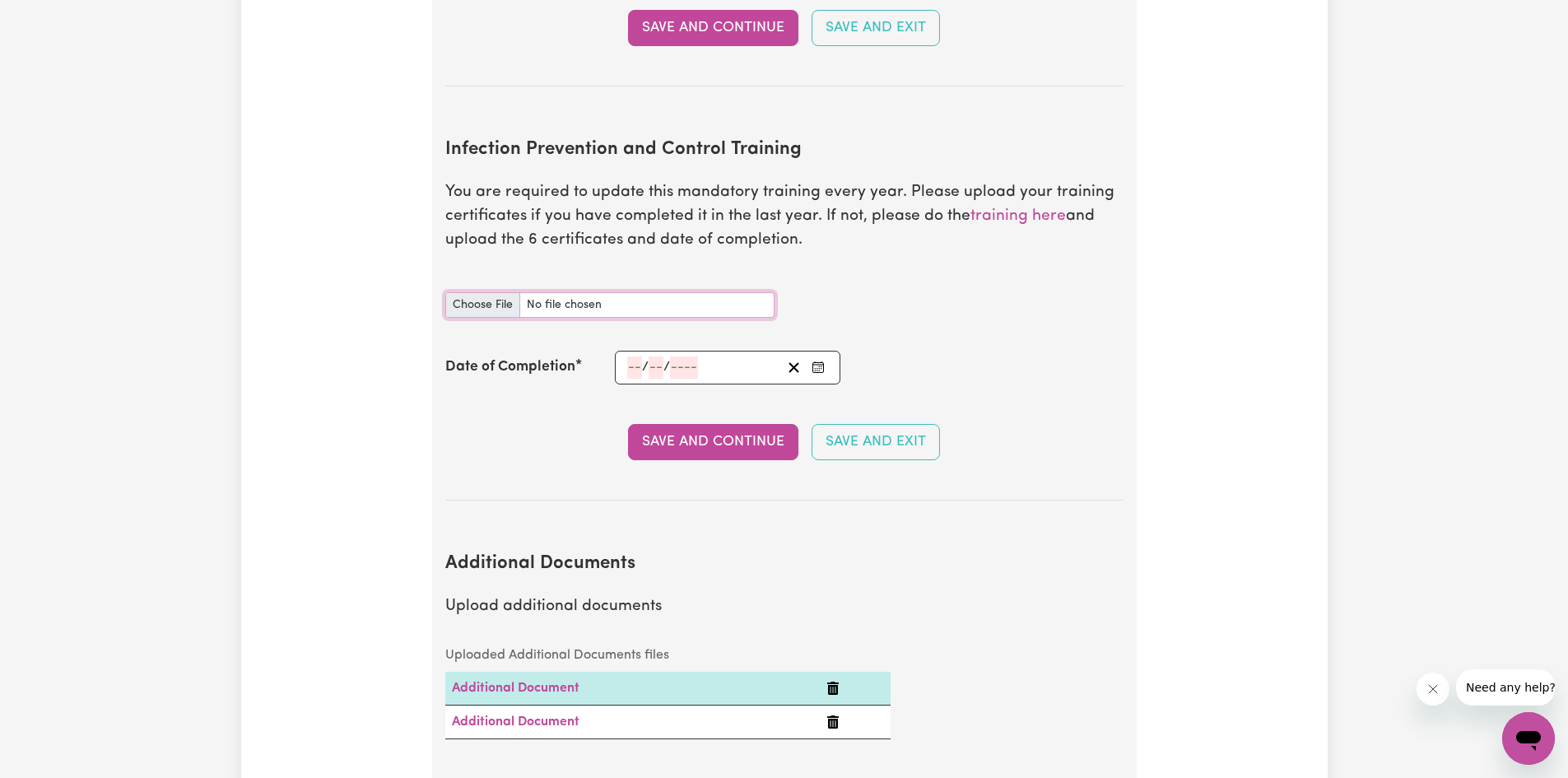
click at [616, 292] on input "Infection Prevention and Control Training document" at bounding box center [610, 305] width 329 height 26
click at [713, 292] on input "Infection Prevention and Control Training document" at bounding box center [610, 305] width 329 height 26
type input "C:\fakepath\Chain of Infection certificate ori.pdf"
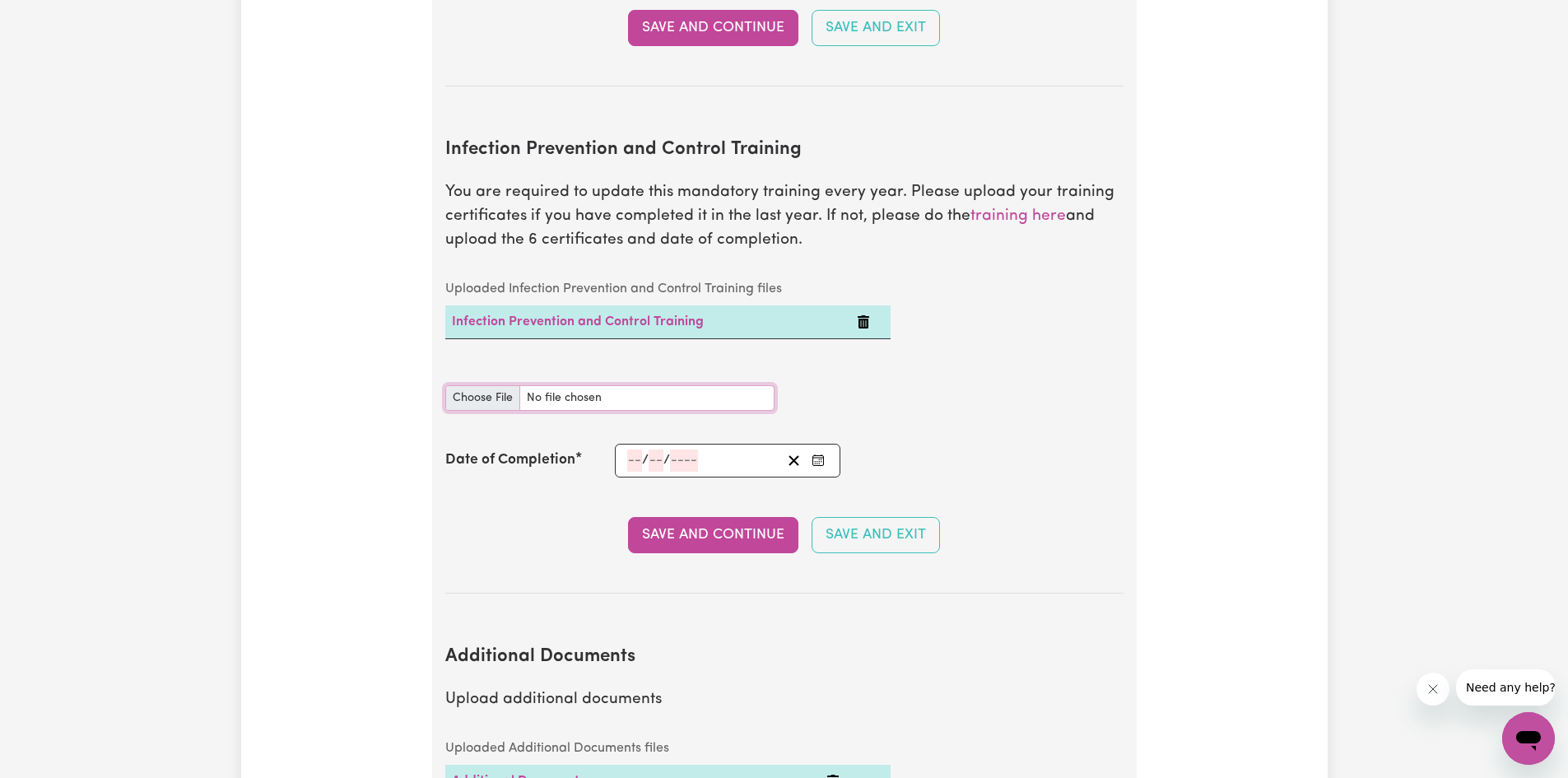
click at [603, 385] on input "Infection Prevention and Control Training document" at bounding box center [610, 398] width 329 height 26
click at [642, 385] on input "Infection Prevention and Control Training document" at bounding box center [610, 398] width 329 height 26
type input "C:\fakepath\Hand Hygiene certificate ori.pdf"
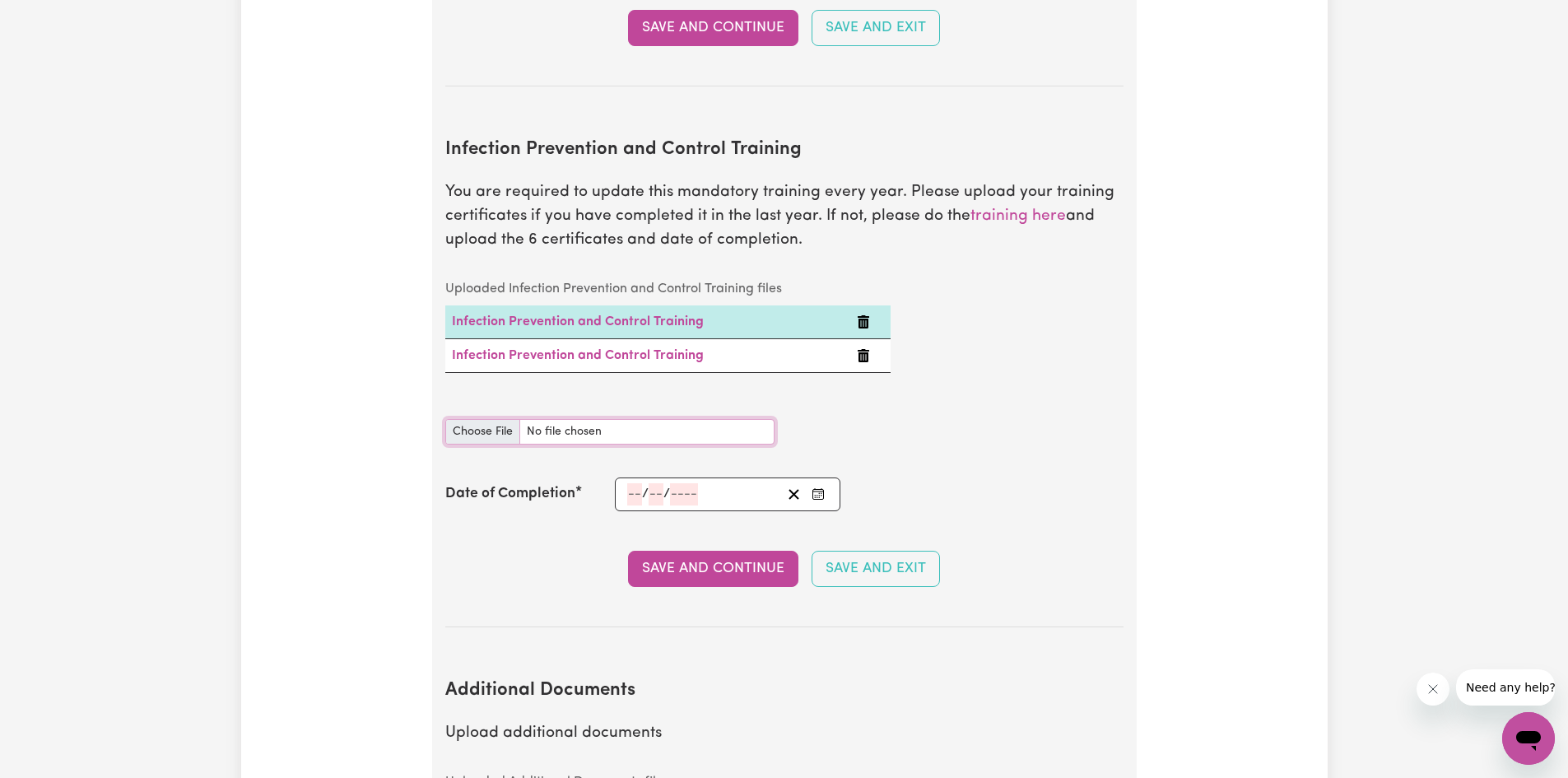
click at [637, 419] on input "Infection Prevention and Control Training document" at bounding box center [610, 431] width 329 height 26
type input "C:\fakepath\Personal Protective Equipment Ori.pdf"
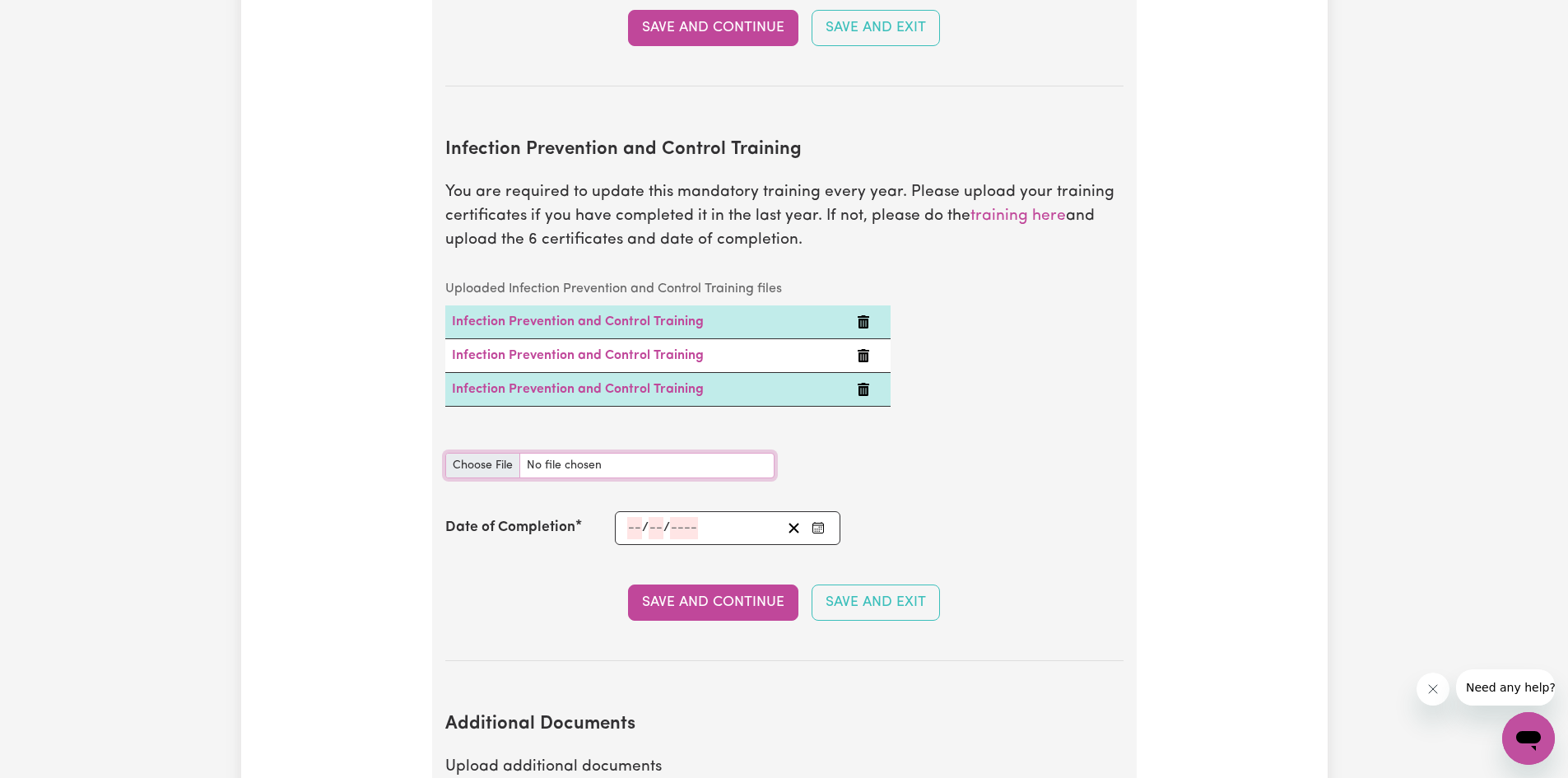
click at [535, 453] on input "Infection Prevention and Control Training document" at bounding box center [610, 465] width 329 height 26
type input "C:\fakepath\Cleaning.pdf ORI.pdf"
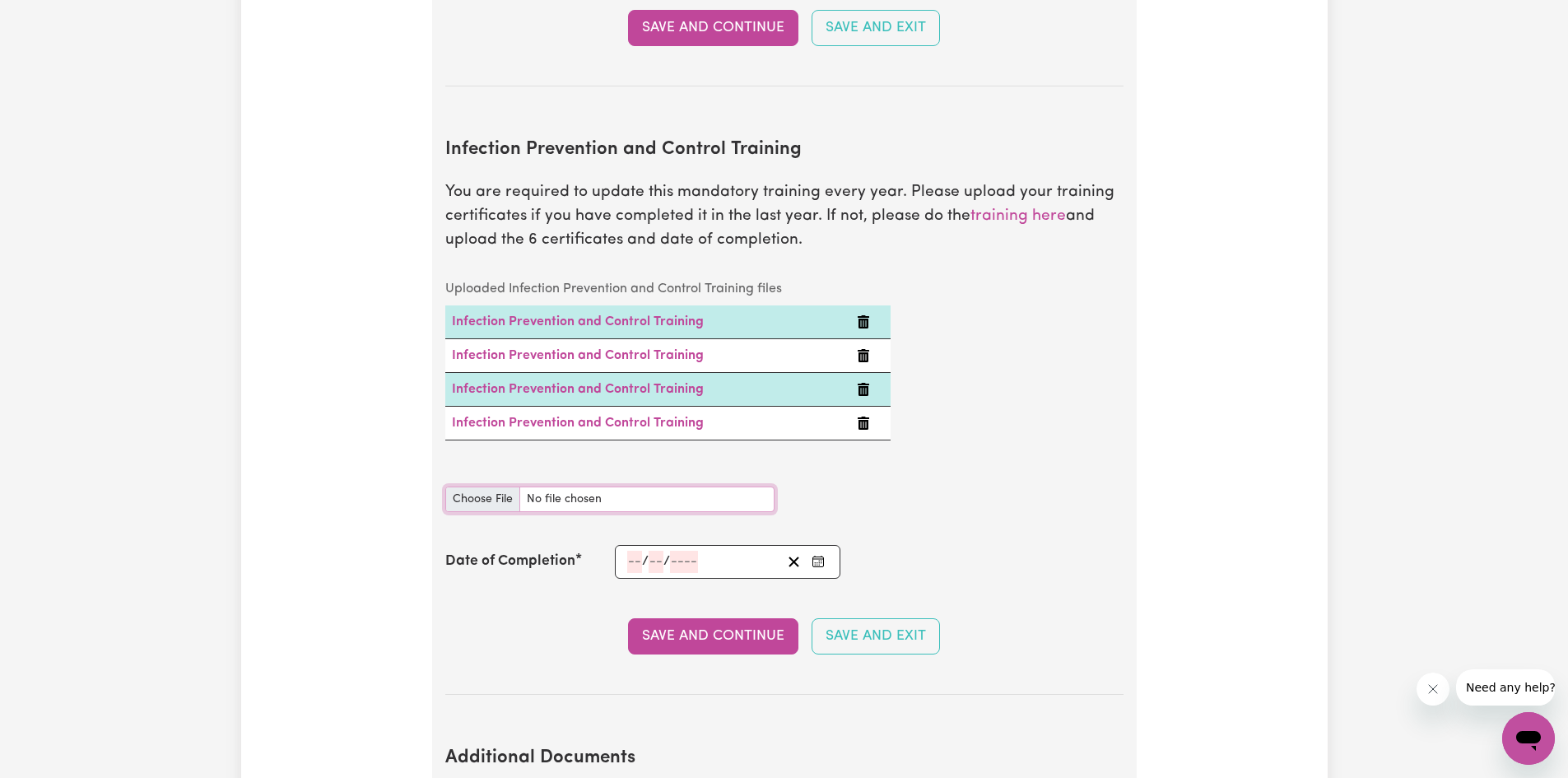
click at [627, 486] on input "Infection Prevention and Control Training document" at bounding box center [610, 499] width 329 height 26
click at [567, 486] on input "Infection Prevention and Control Training document" at bounding box center [610, 499] width 329 height 26
type input "C:\fakepath\Waste Management.pdf ORI.pdf"
